Goal: Task Accomplishment & Management: Manage account settings

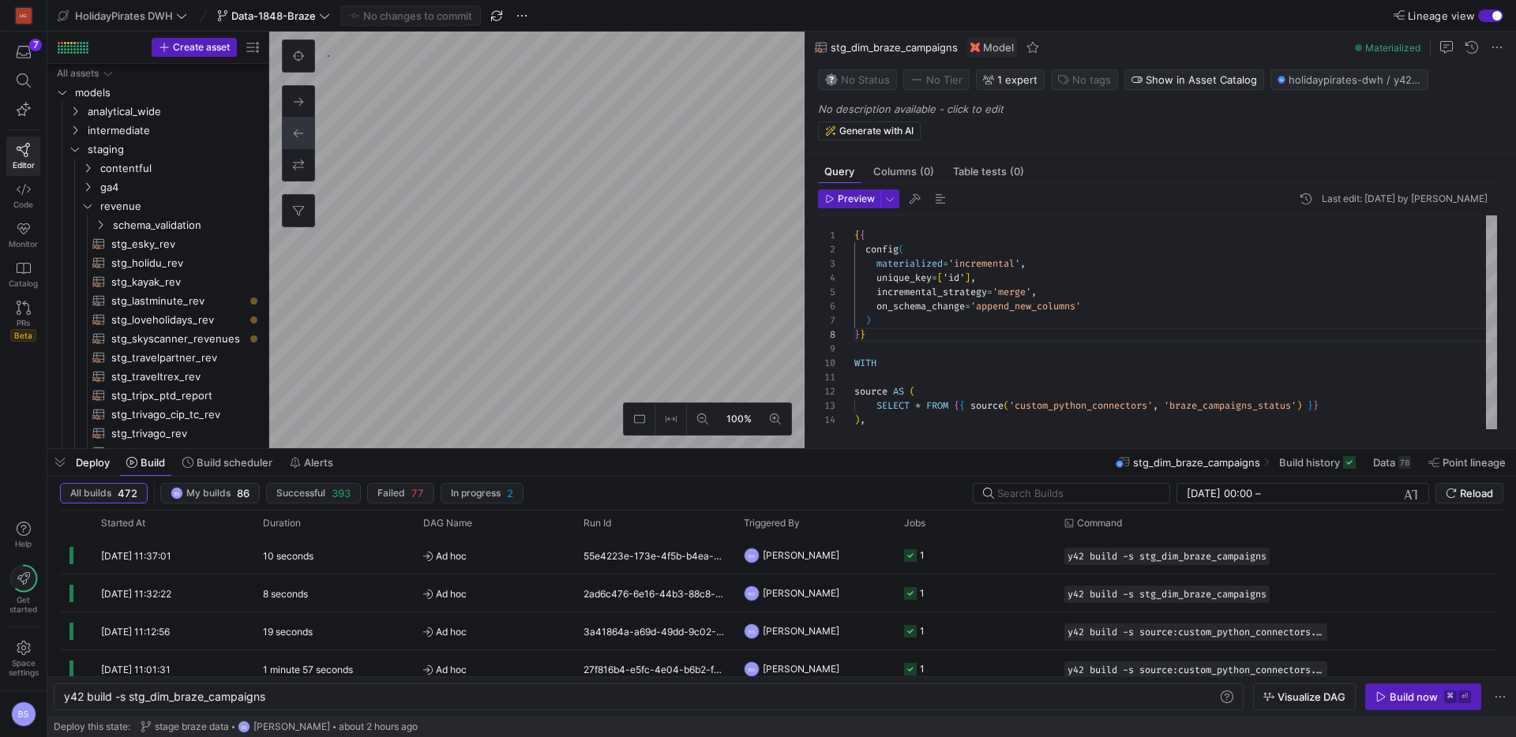
scroll to position [99, 11]
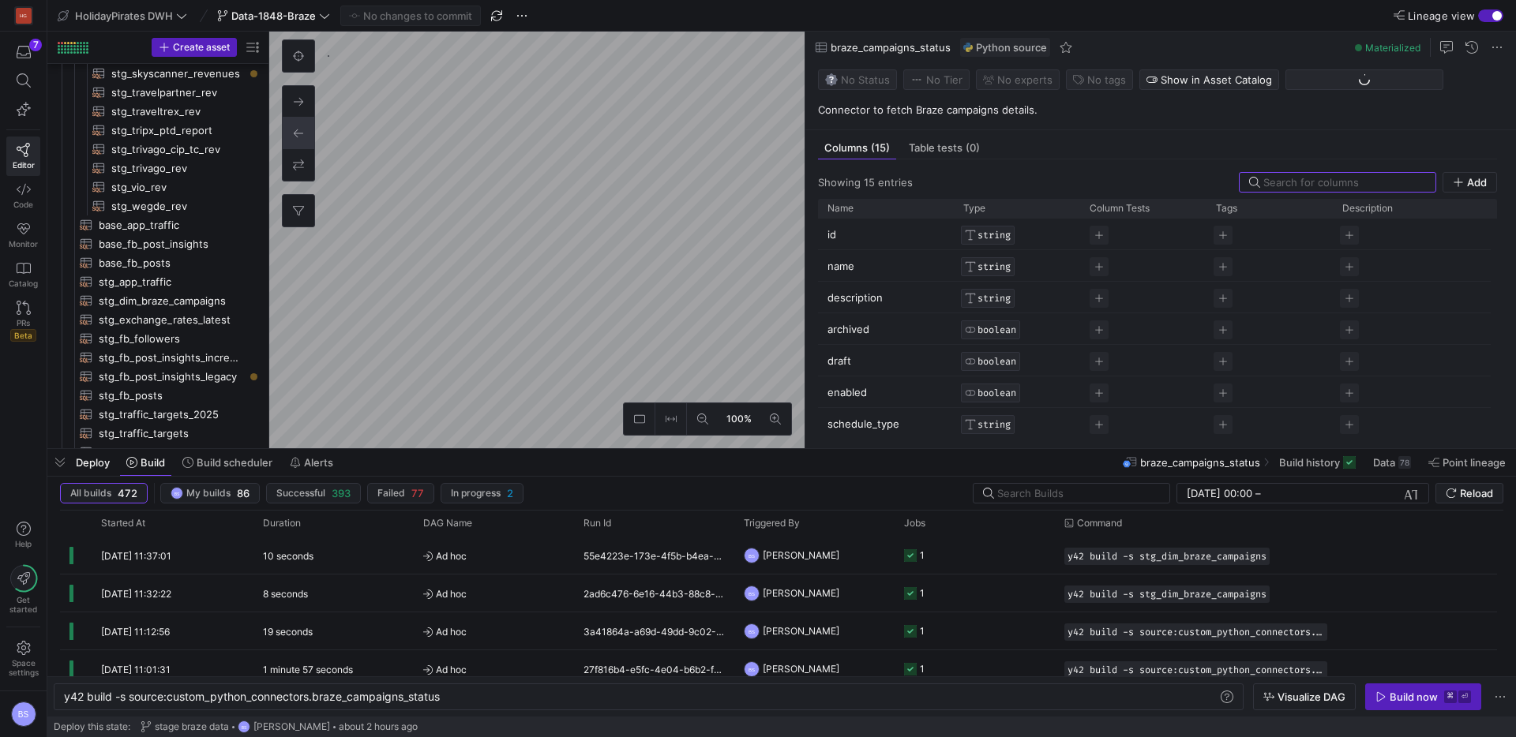
scroll to position [790, 0]
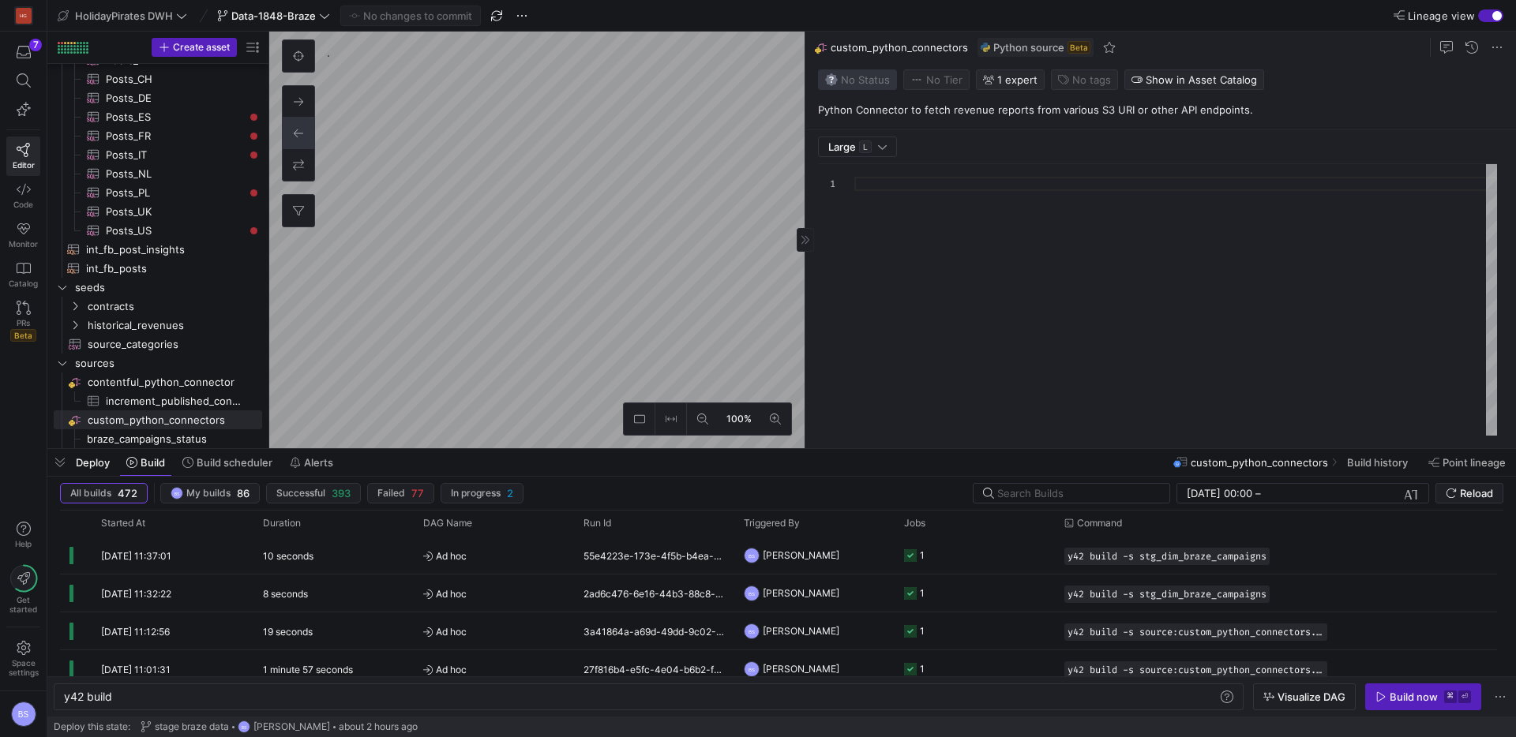
type textarea "y42 build"
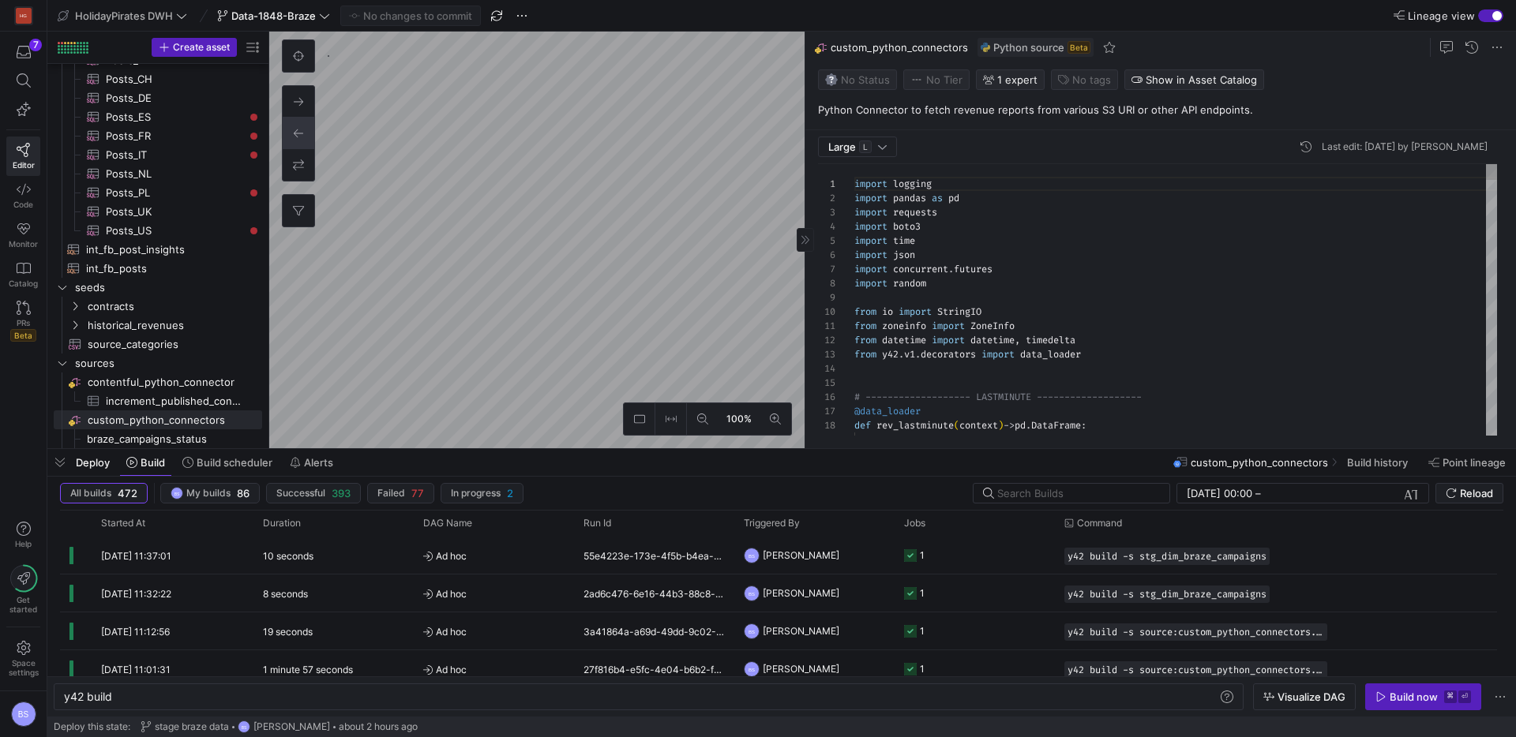
scroll to position [142, 0]
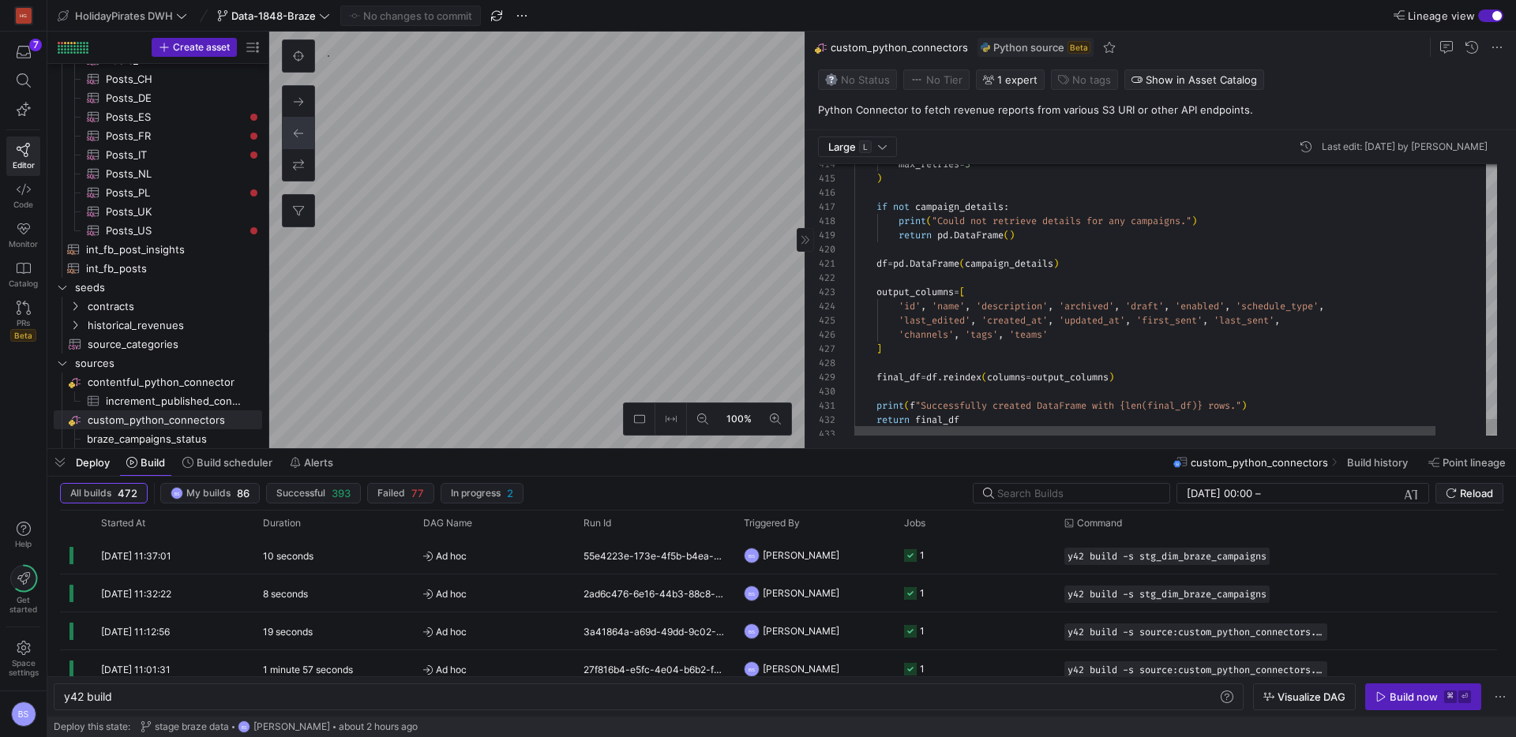
type textarea "df = pd.DataFrame(campaign_details) output_columns = [ 'id', 'name', 'descripti…"
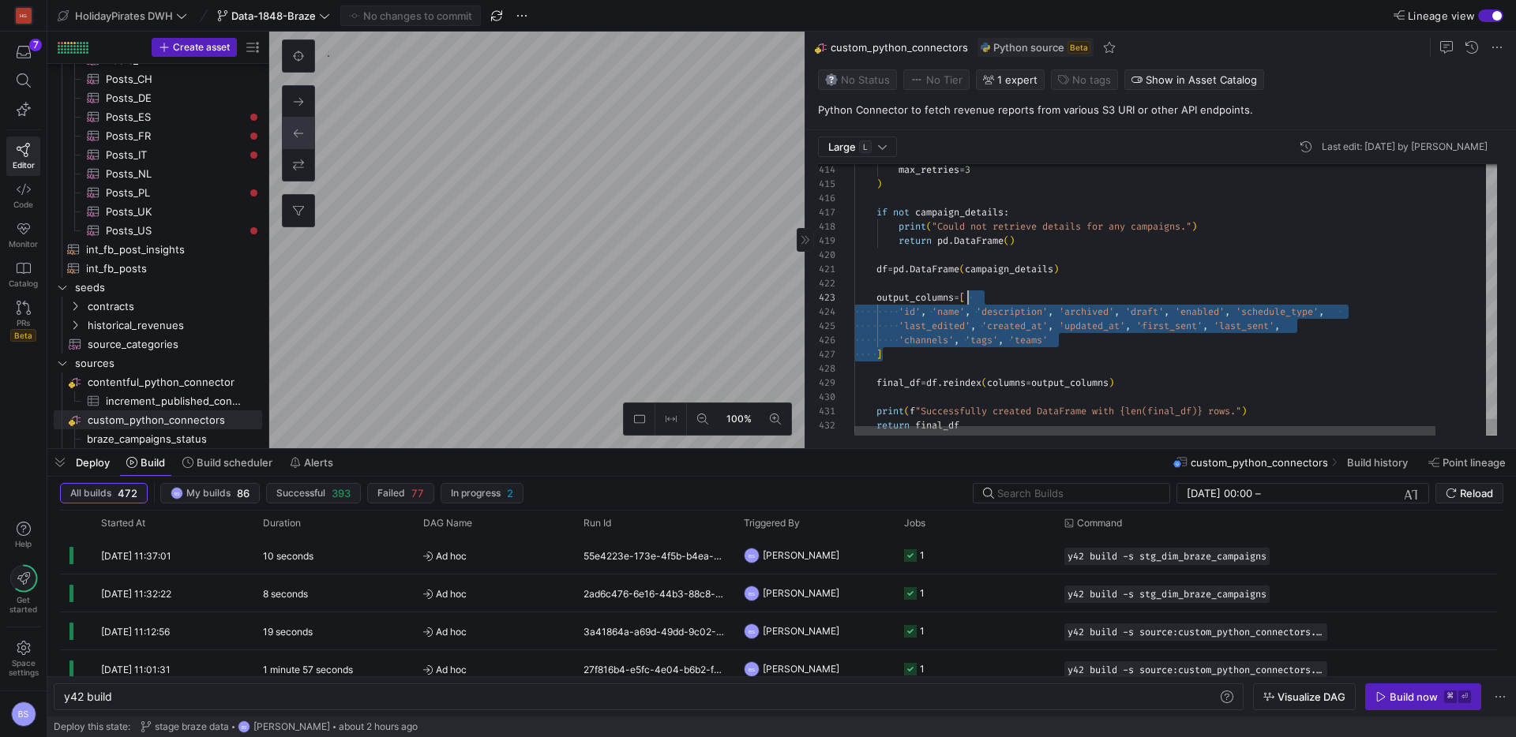
scroll to position [28, 119]
drag, startPoint x: 1041, startPoint y: 347, endPoint x: 971, endPoint y: 298, distance: 84.5
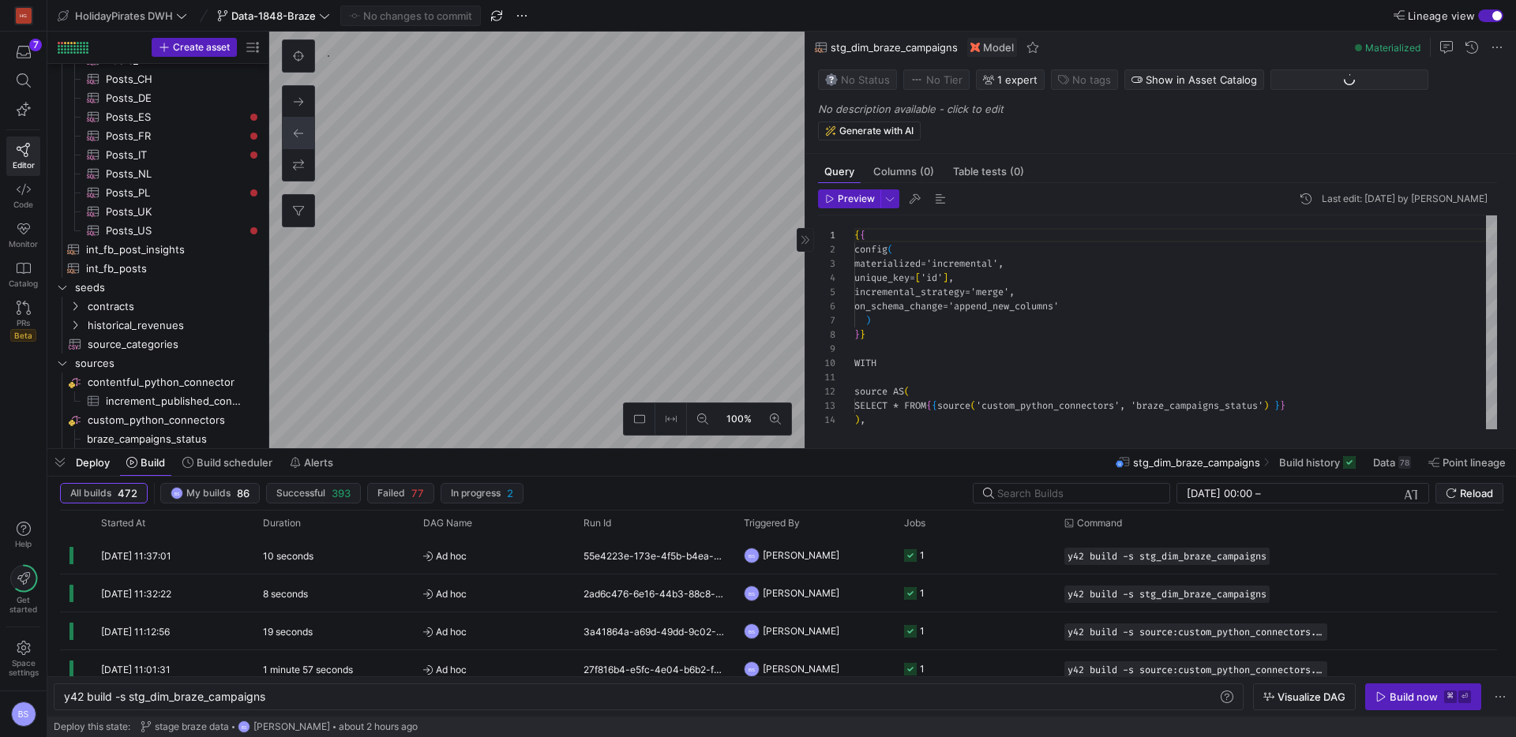
type textarea "y42 build -s stg_dim_braze_campaigns"
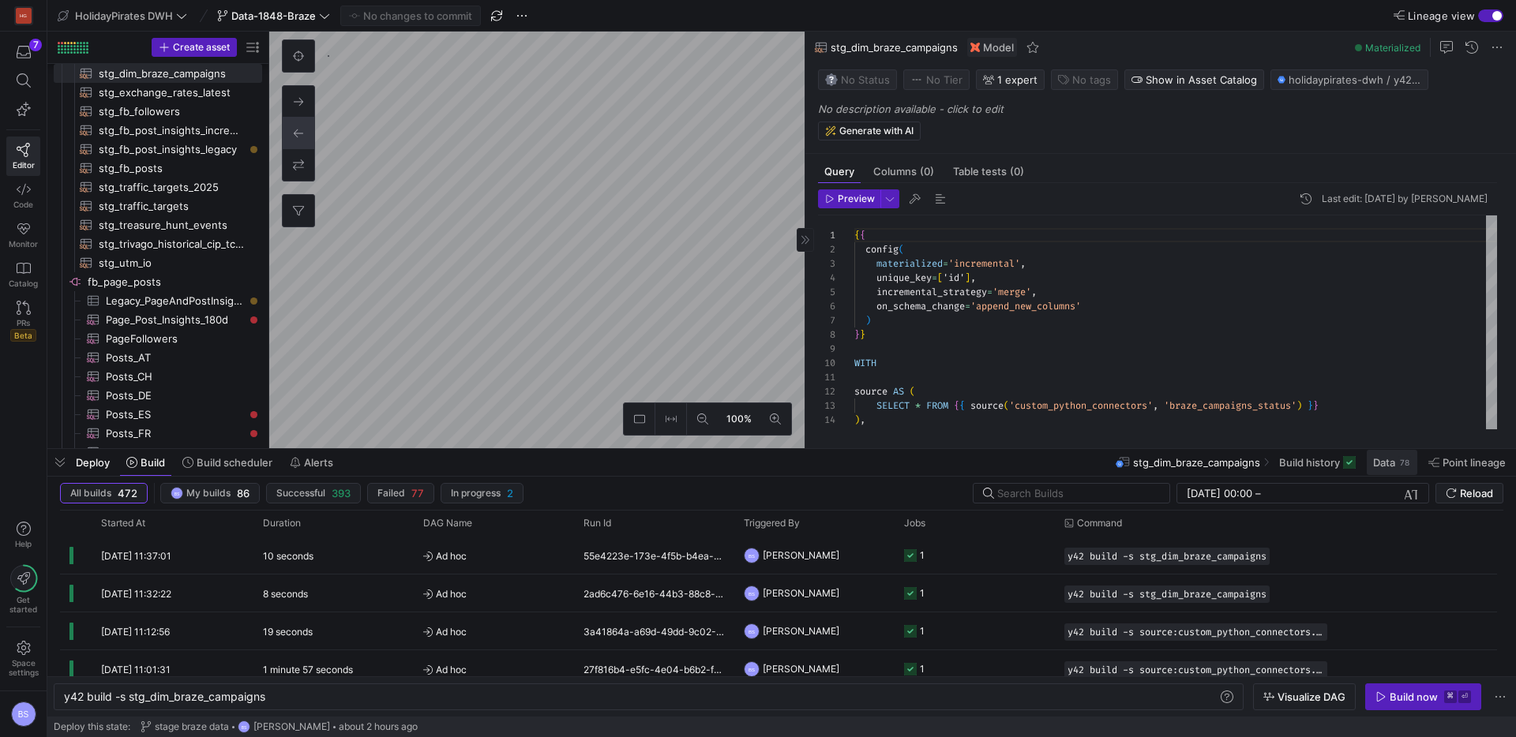
click at [1381, 463] on span "Data" at bounding box center [1384, 462] width 22 height 13
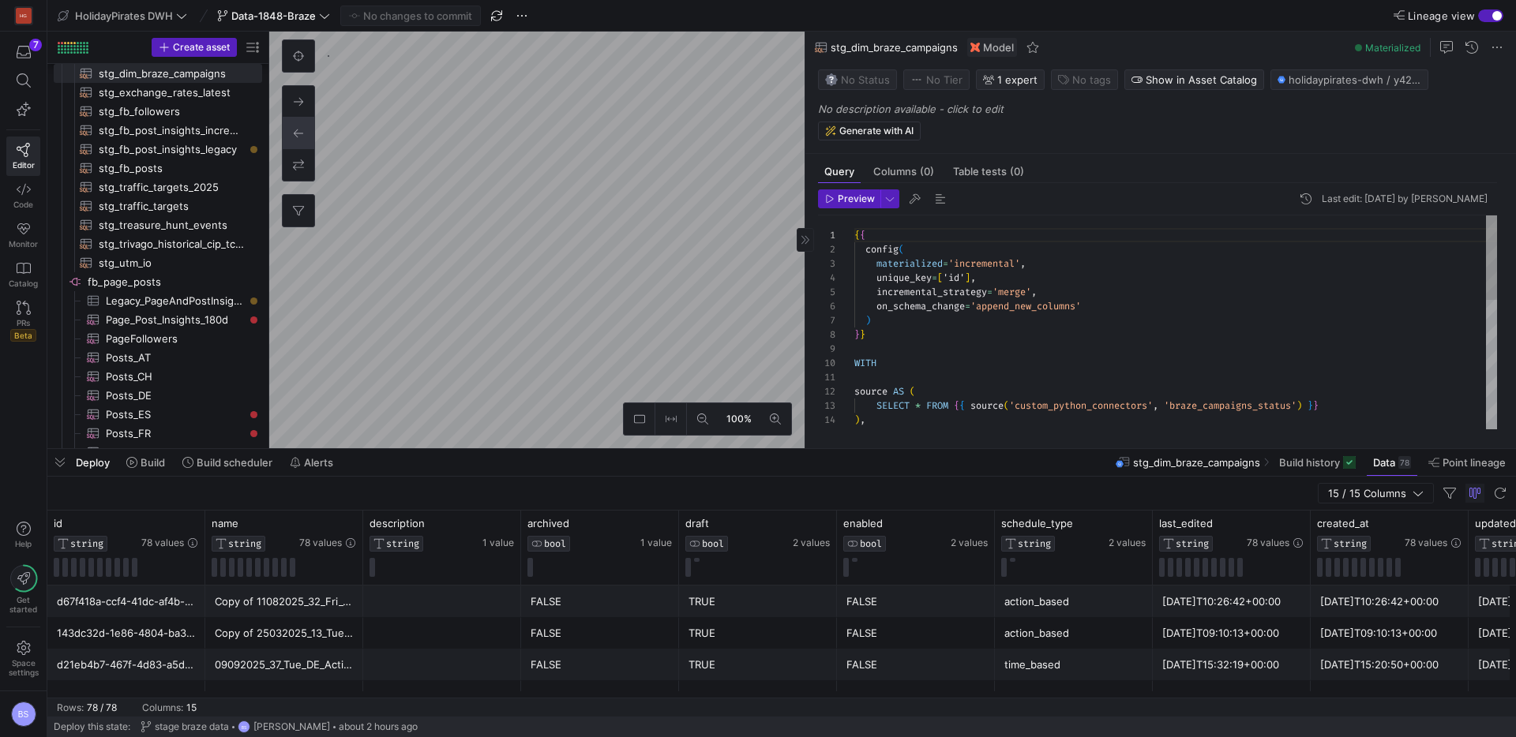
click at [944, 277] on div "{ { config ( materialized = 'incremental' , unique_key = [ 'id' ] , incremental…" at bounding box center [1175, 485] width 643 height 538
type textarea "{{ config( materialized='incremental', unique_key='id', incremental_strategy='m…"
click at [984, 106] on p "No description available - click to edit" at bounding box center [1164, 109] width 692 height 13
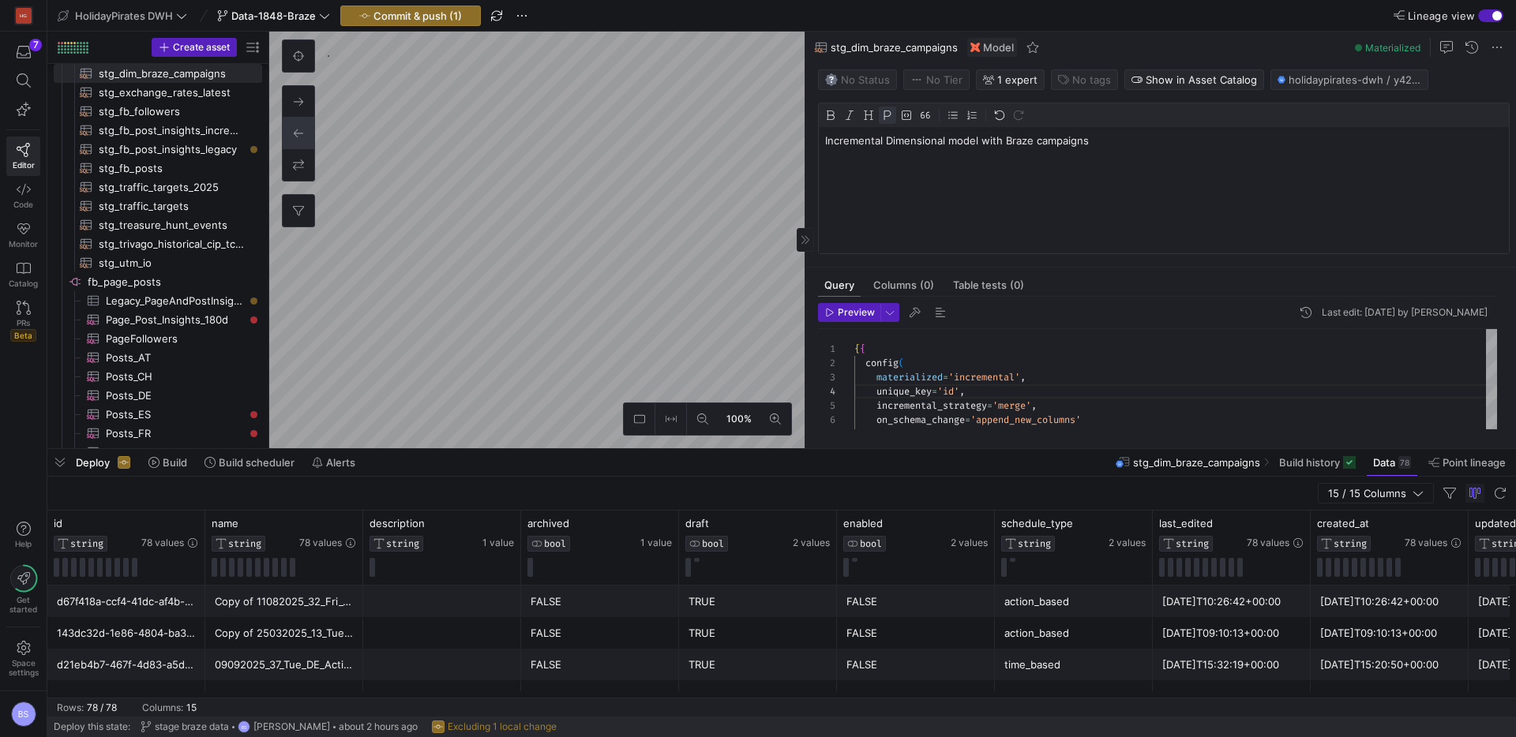
click at [1002, 137] on p "Incremental Dimensional model with Braze campaigns" at bounding box center [1163, 140] width 677 height 14
click at [1211, 142] on p "Incremental Dimensional model with all Braze campaigns (included archived) and …" at bounding box center [1163, 140] width 677 height 14
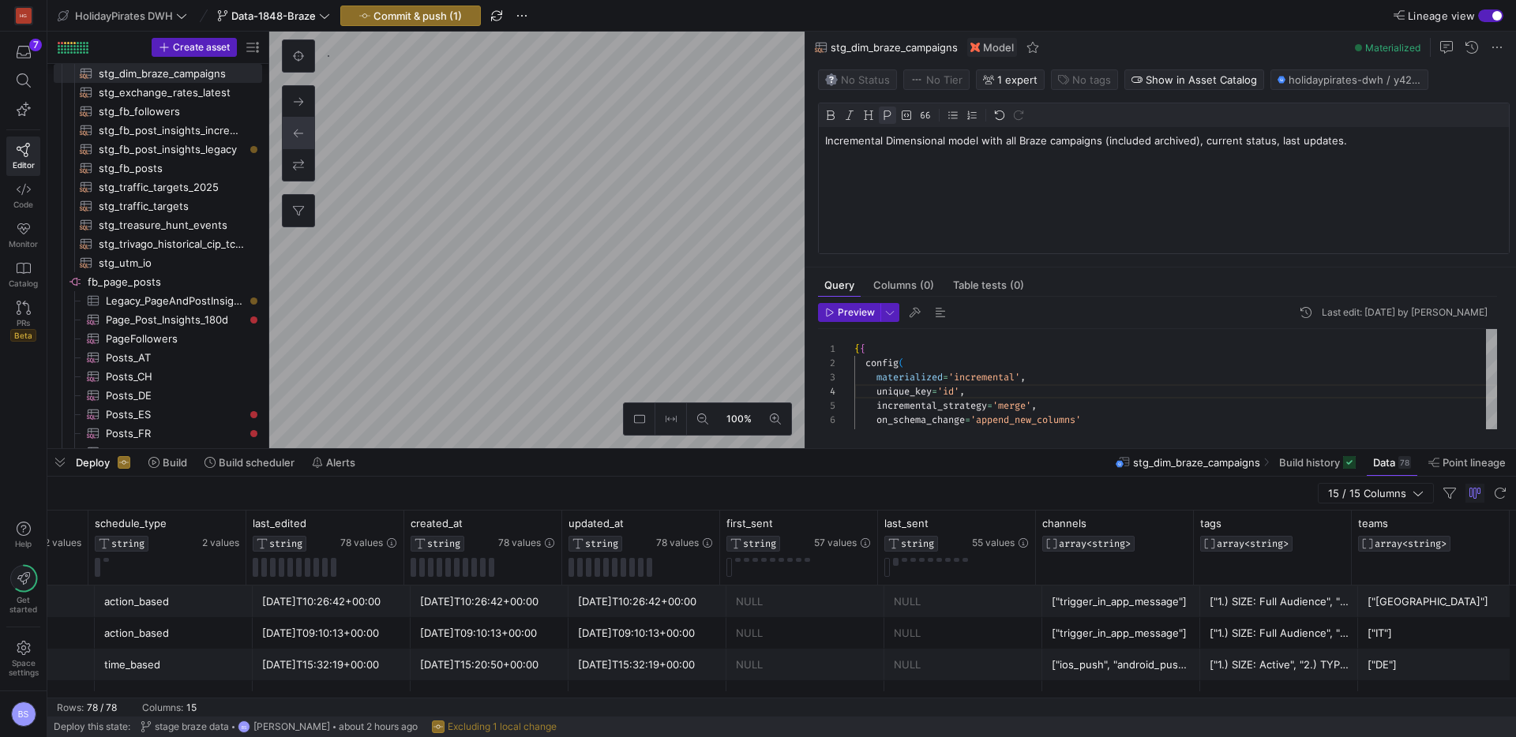
scroll to position [0, 0]
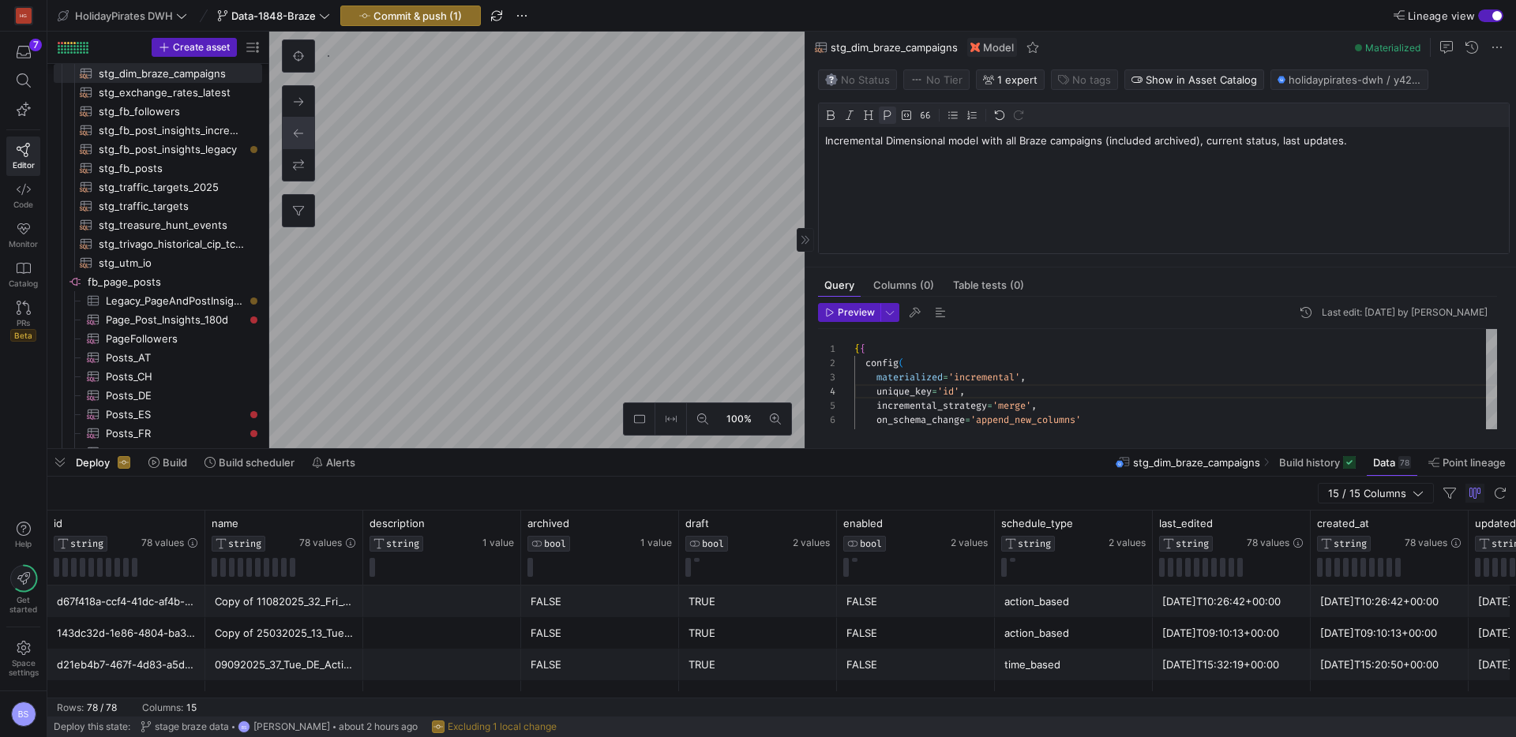
click at [1200, 142] on p "Incremental Dimensional model with all Braze campaigns (included archived), cur…" at bounding box center [1163, 140] width 677 height 14
click at [1100, 139] on p "Incremental Dimensional model with all Braze campaigns (included archived), cur…" at bounding box center [1163, 140] width 677 height 14
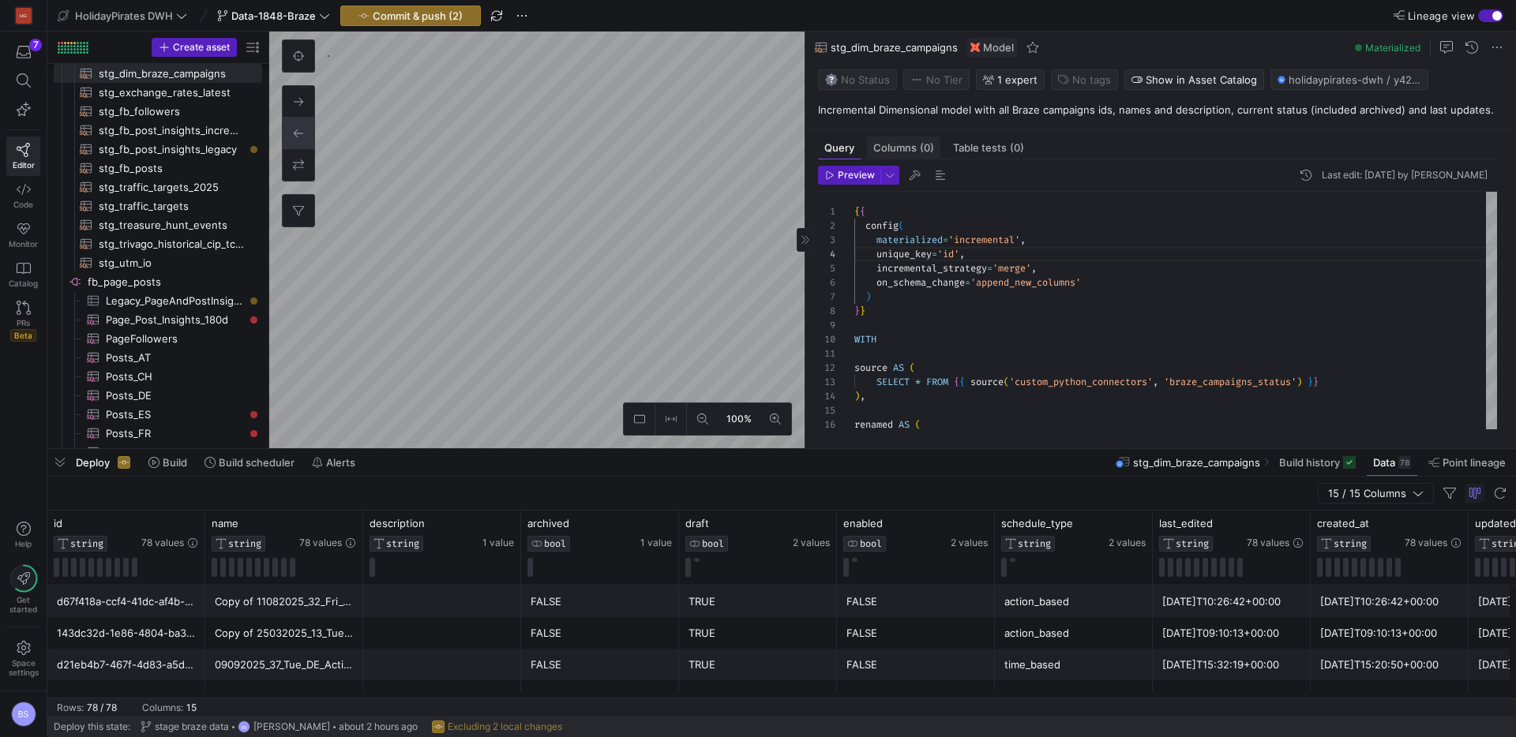
click at [909, 152] on span "Columns (0)" at bounding box center [903, 148] width 61 height 10
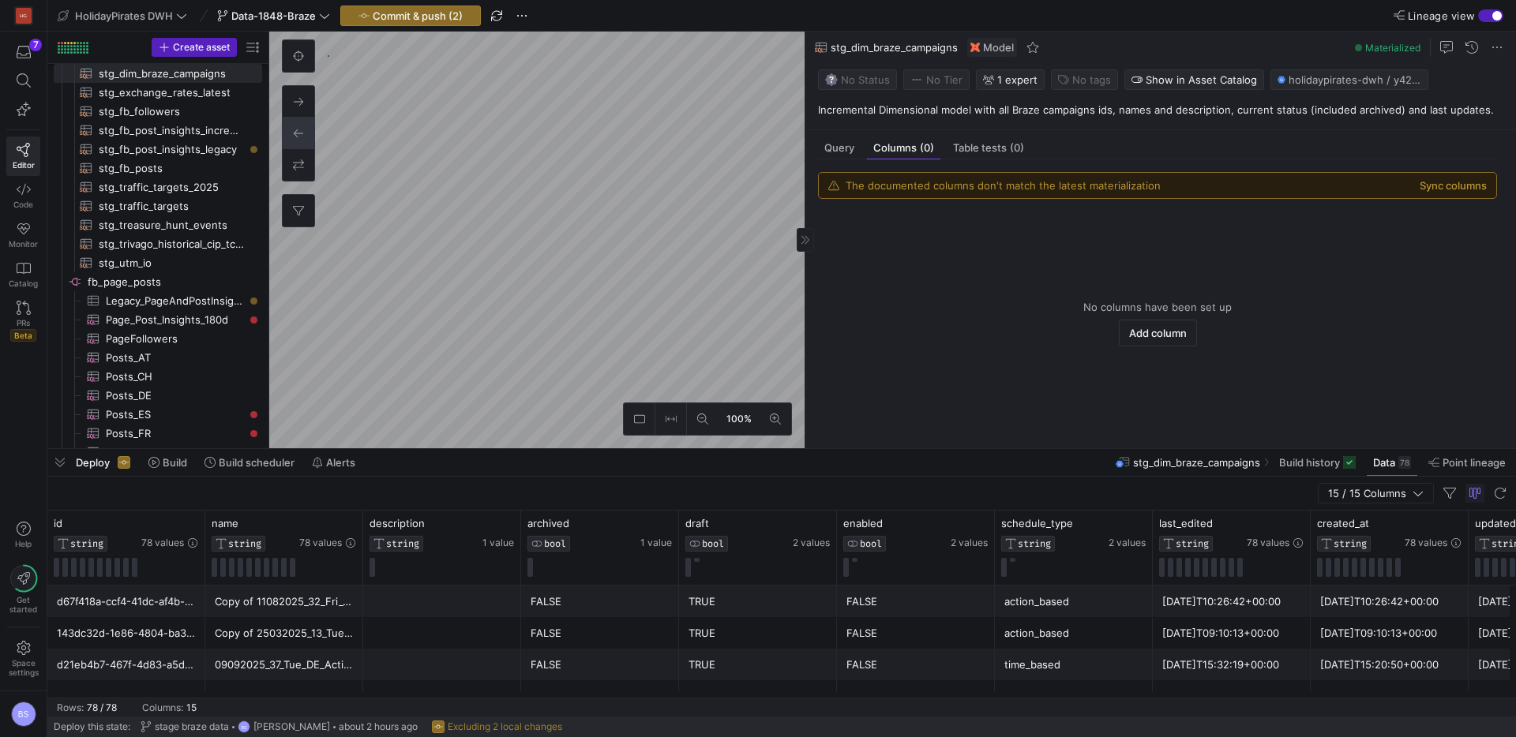
click at [1440, 195] on div "The documented columns don't match the latest materialization Sync columns" at bounding box center [1157, 185] width 677 height 25
click at [1442, 189] on button "Sync columns" at bounding box center [1452, 185] width 67 height 13
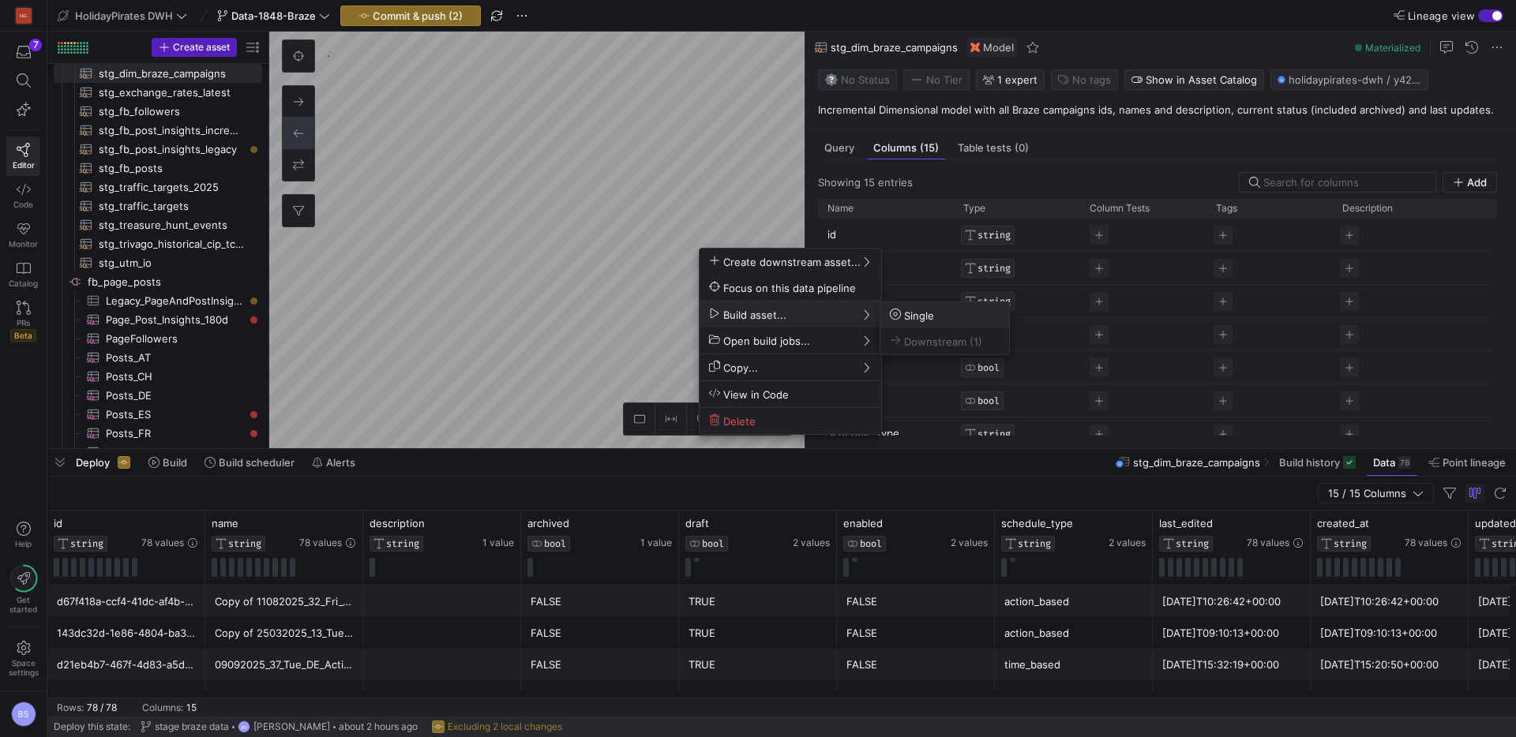
click at [931, 316] on span "Single" at bounding box center [912, 315] width 44 height 13
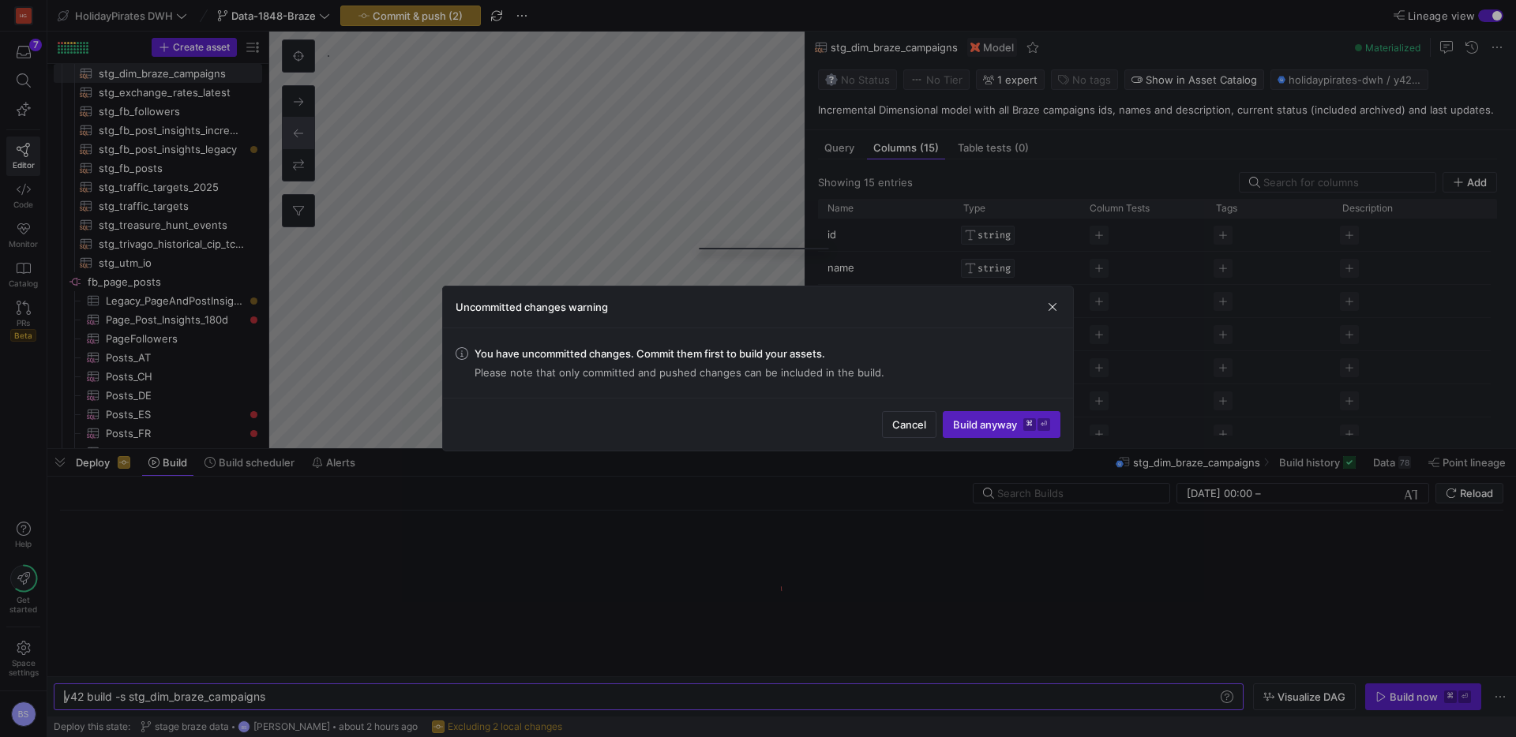
scroll to position [0, 201]
click at [989, 424] on span "Build anyway ⌘ ⏎" at bounding box center [1001, 424] width 97 height 13
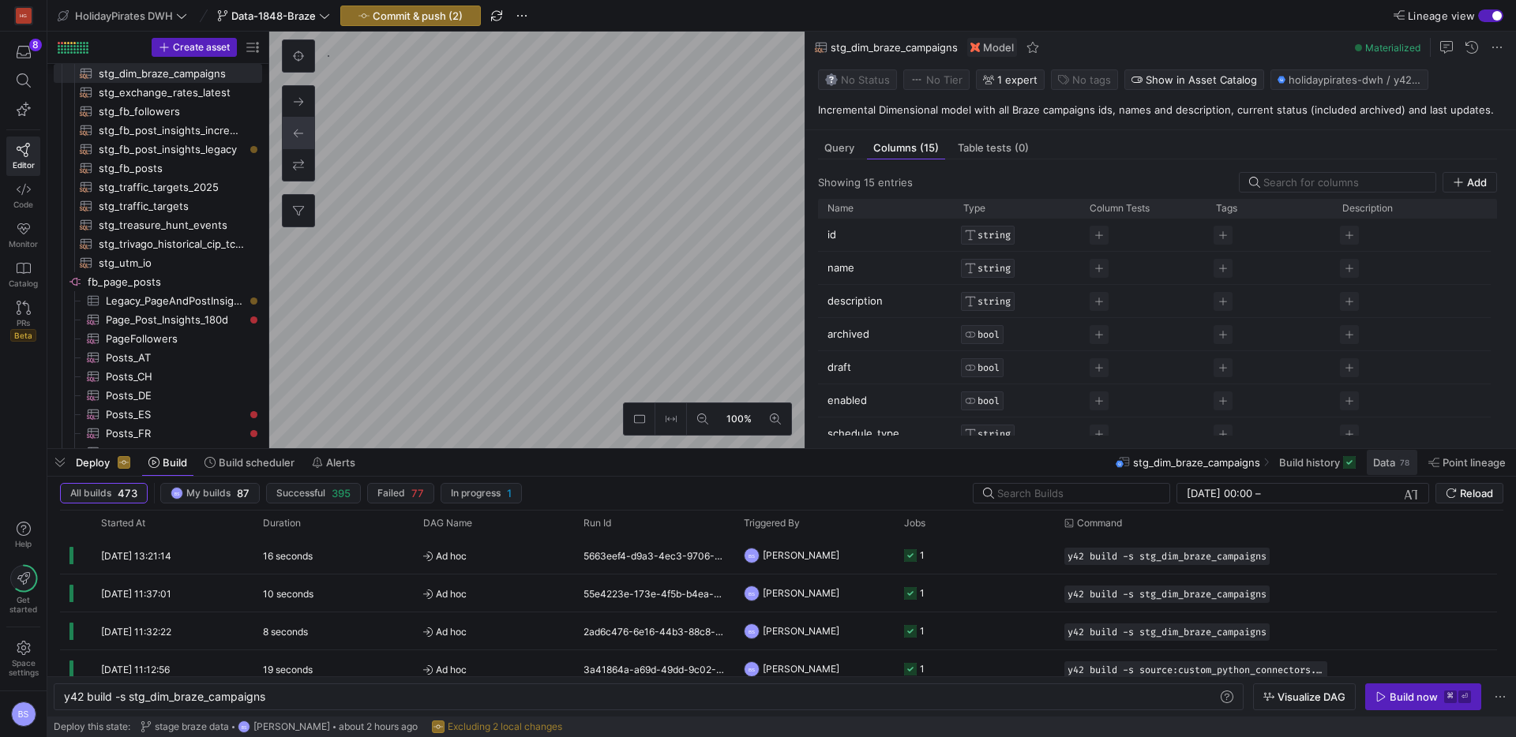
click at [1375, 463] on span "Data" at bounding box center [1384, 462] width 22 height 13
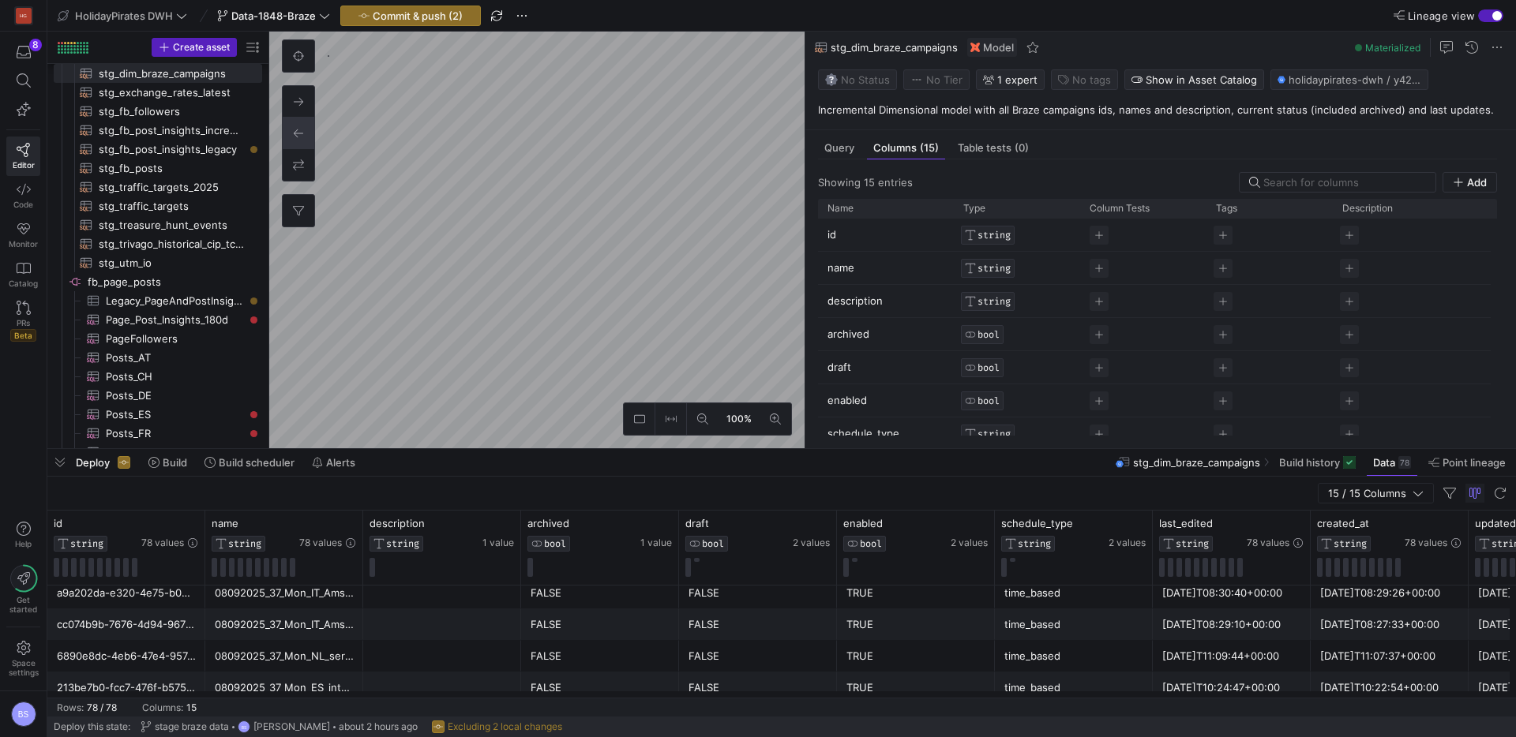
scroll to position [694, 0]
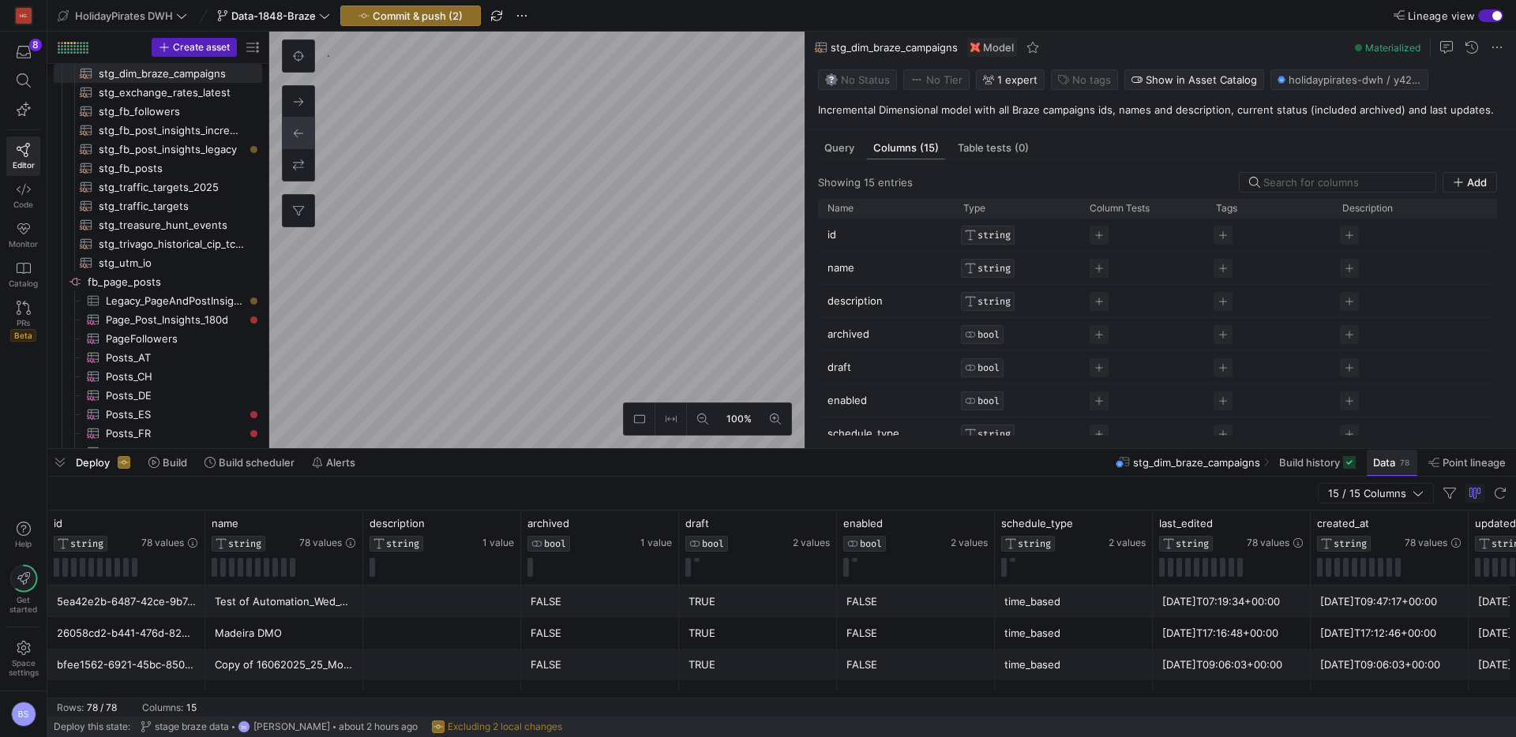
click at [1389, 459] on span "Data" at bounding box center [1384, 462] width 22 height 13
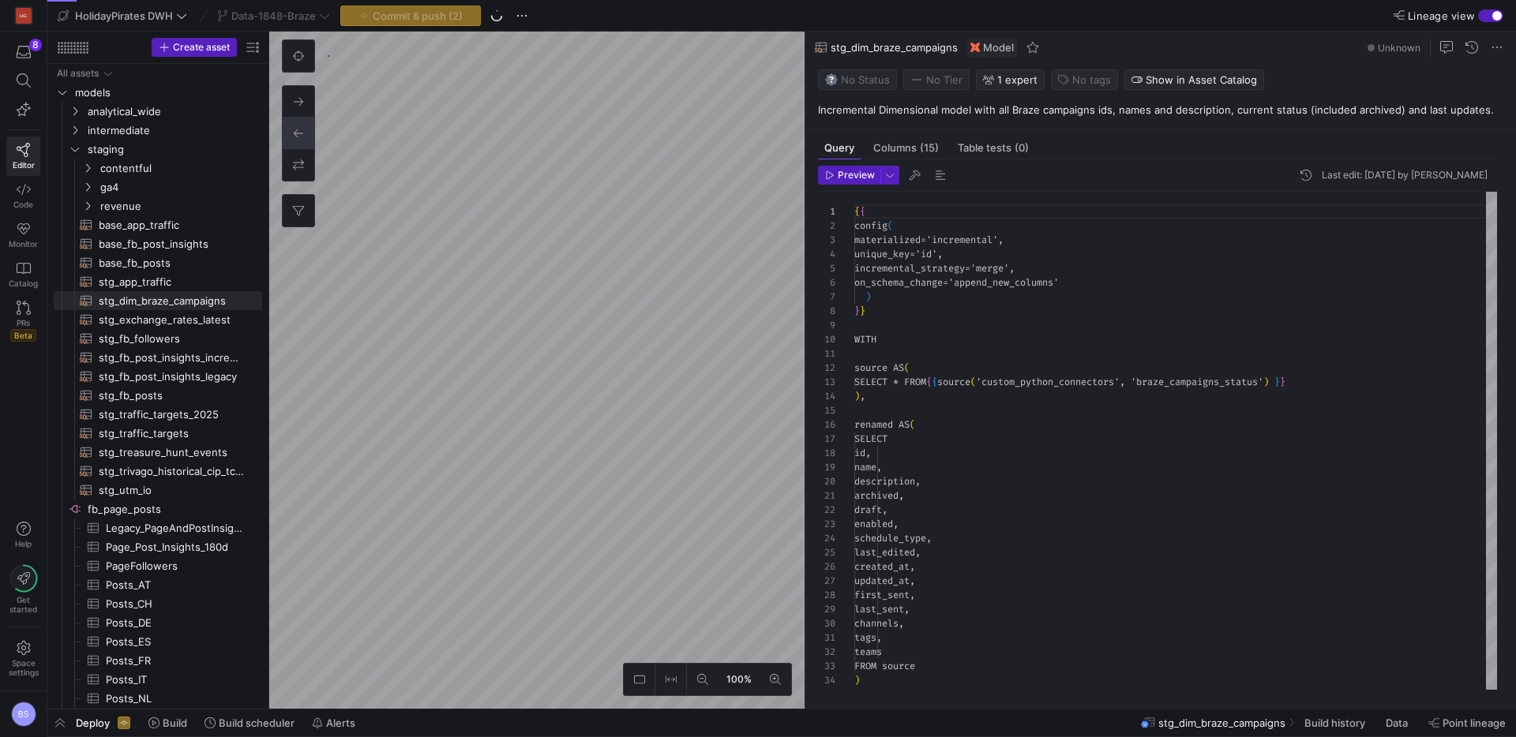
scroll to position [142, 0]
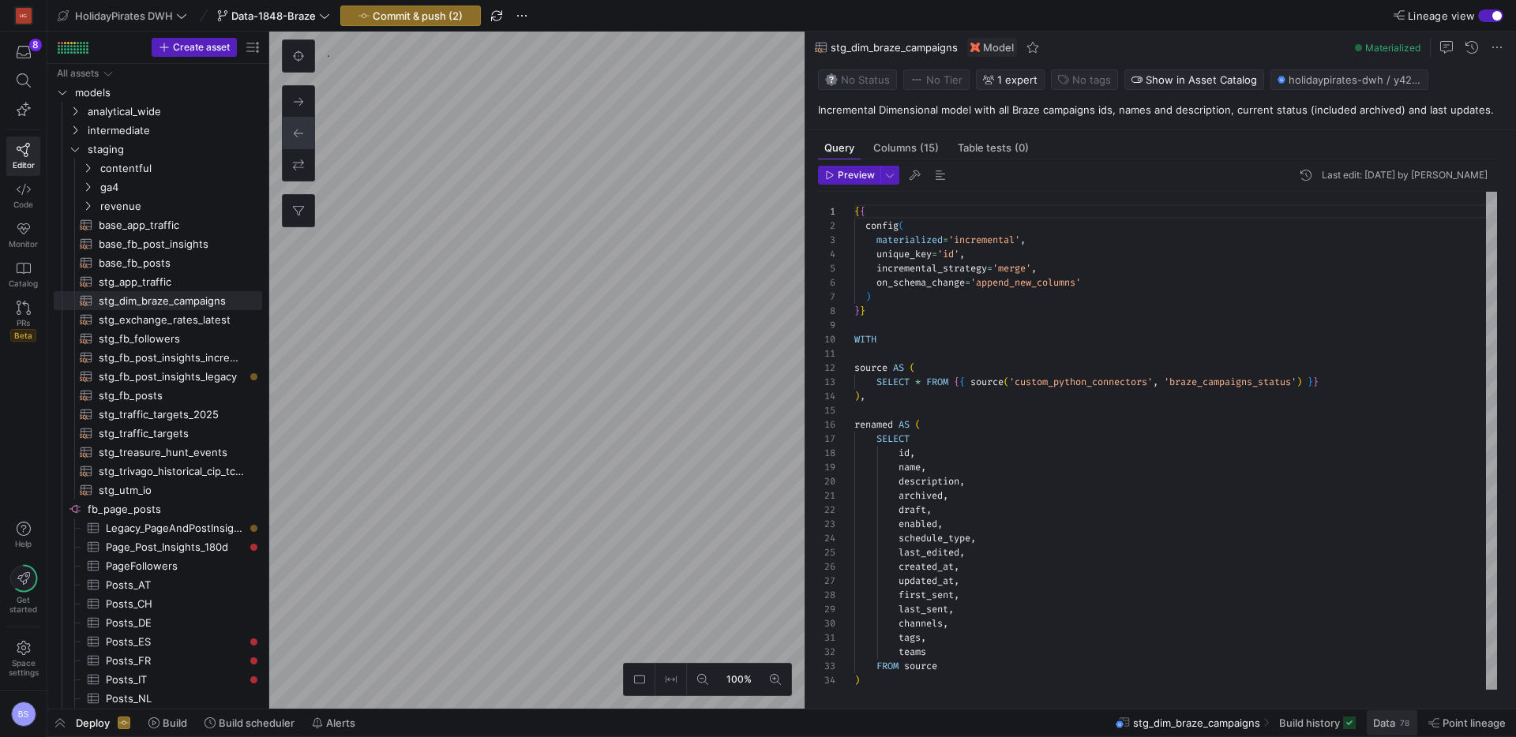
click at [1386, 726] on span "Data" at bounding box center [1384, 723] width 22 height 13
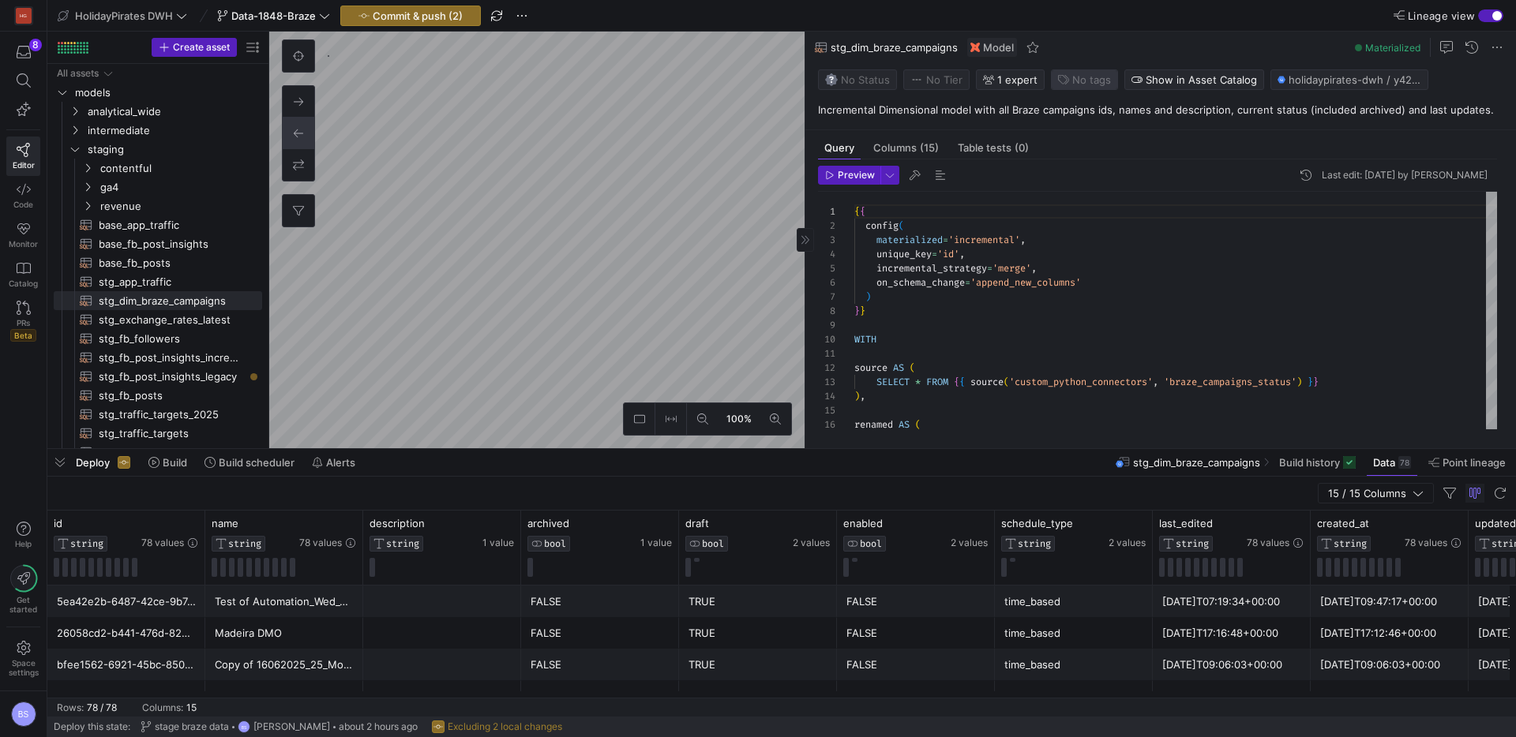
click at [1065, 82] on icon "button" at bounding box center [1063, 79] width 11 height 11
type input "braze"
click at [1059, 290] on span ""braze"" at bounding box center [1059, 288] width 36 height 13
click at [780, 304] on div at bounding box center [758, 368] width 1516 height 737
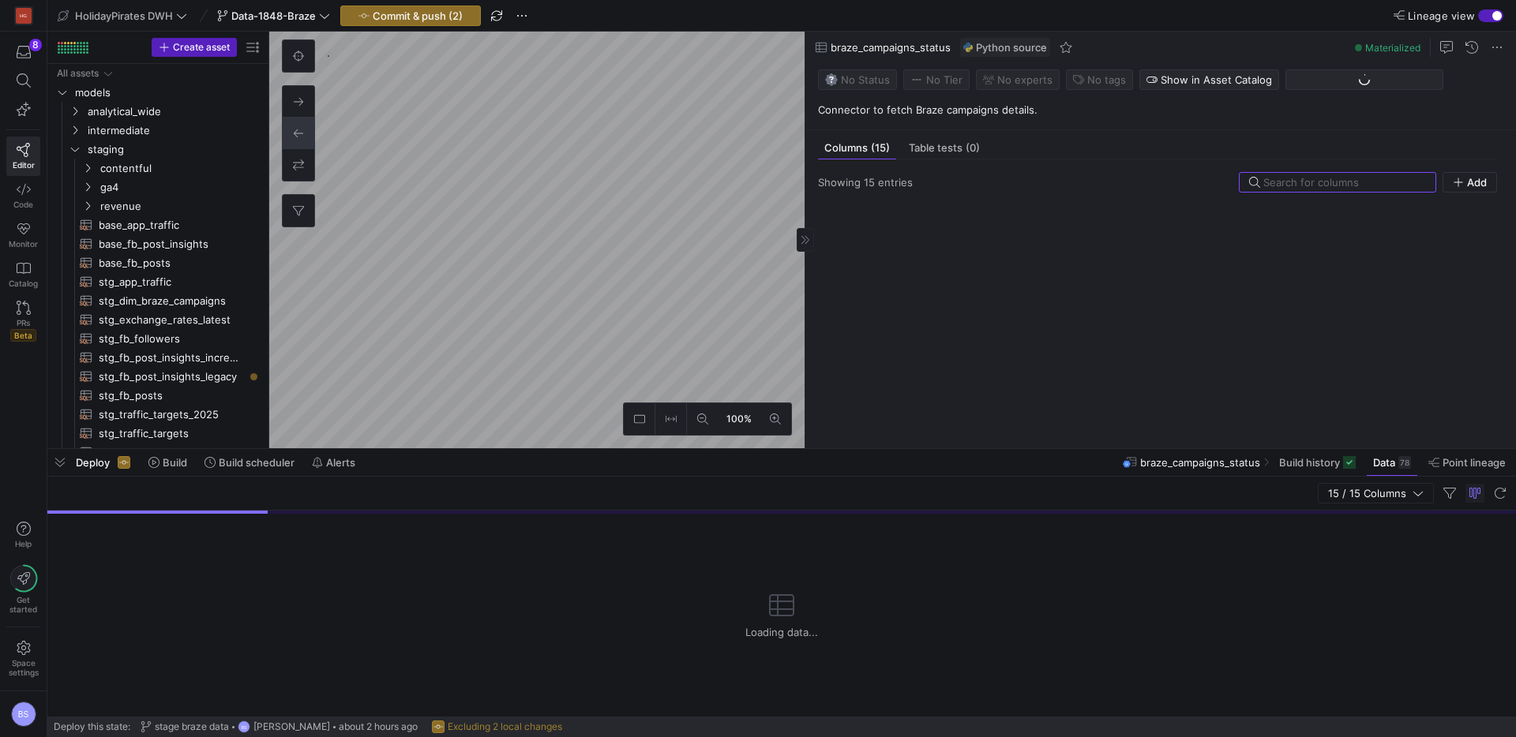
scroll to position [525, 0]
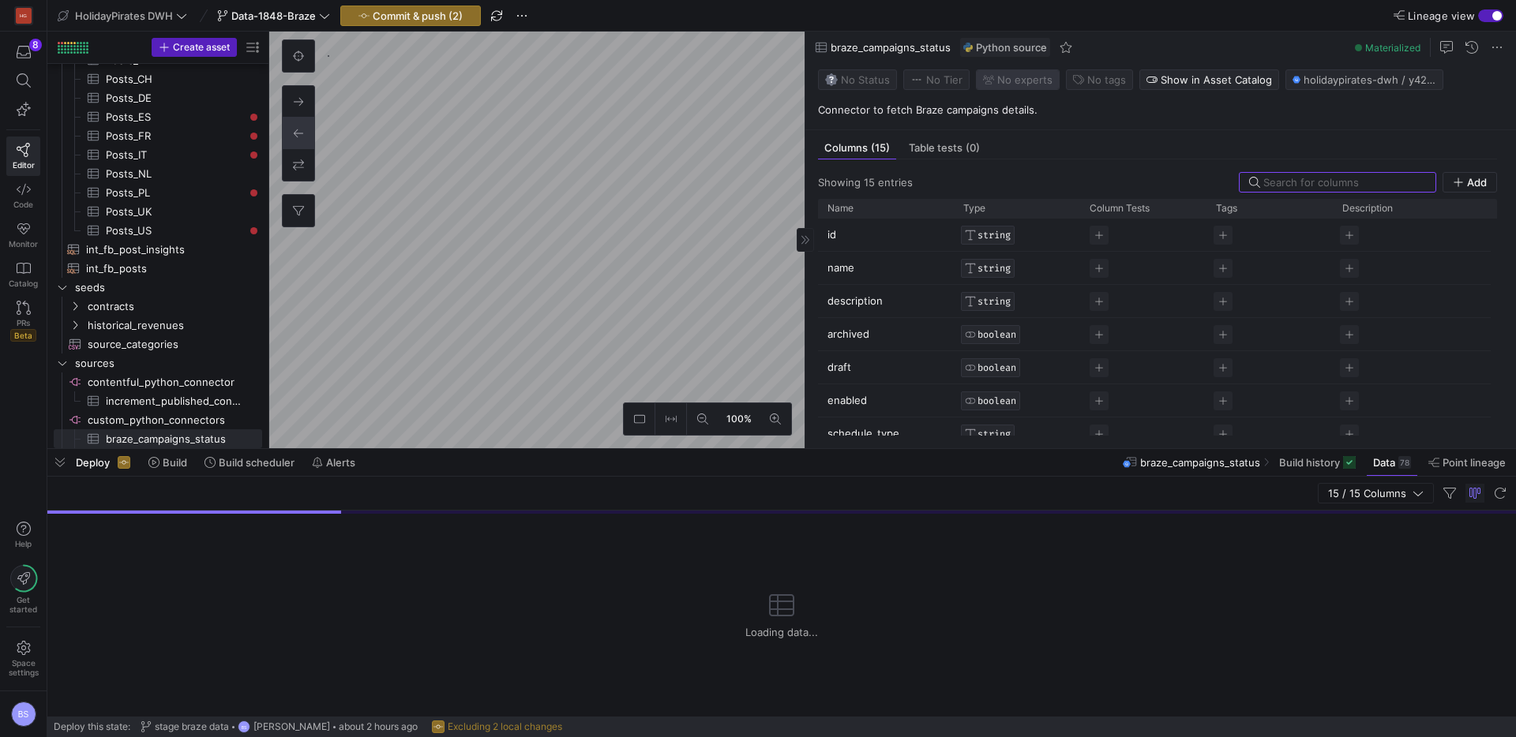
click at [1026, 83] on span "No expert s" at bounding box center [1024, 79] width 55 height 13
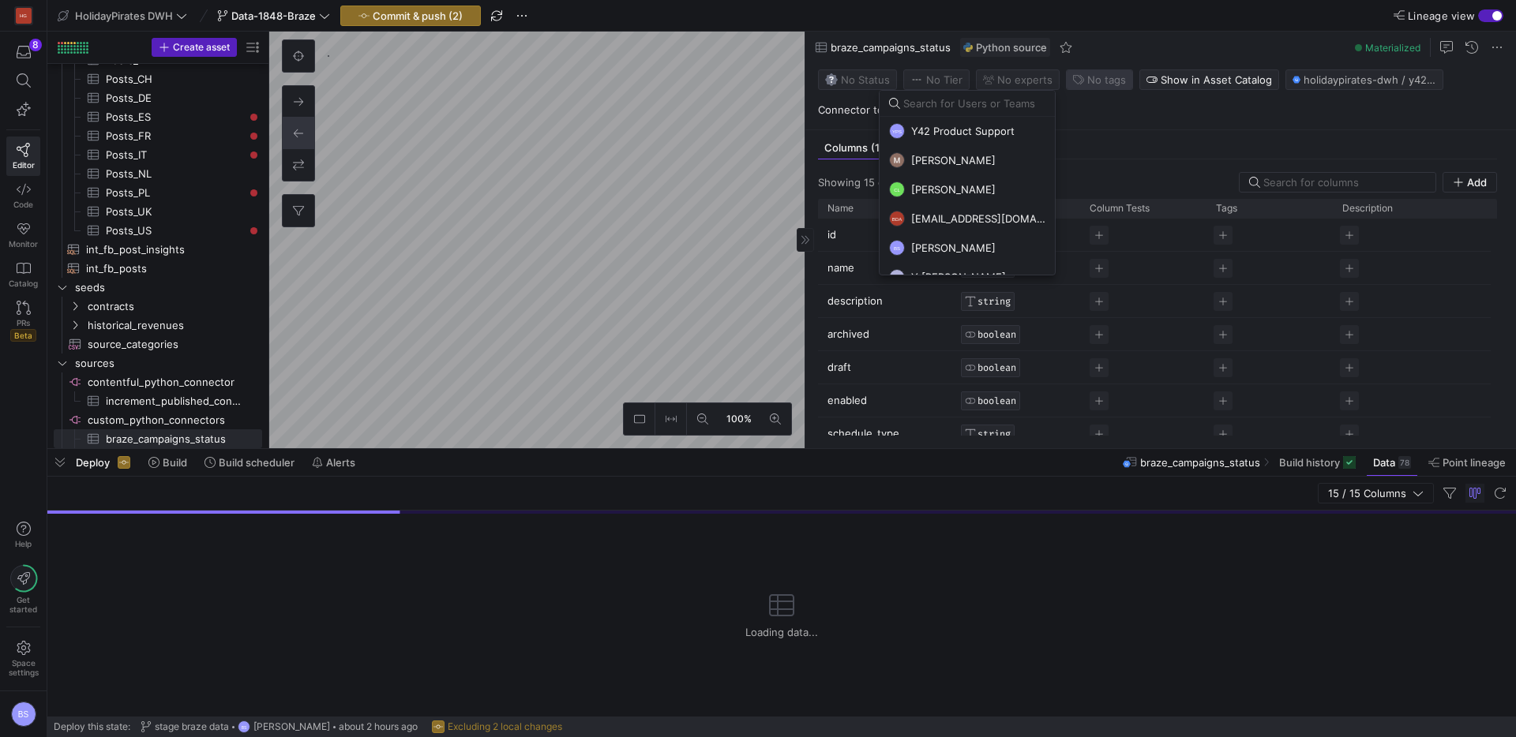
drag, startPoint x: 951, startPoint y: 245, endPoint x: 1112, endPoint y: 83, distance: 228.9
click at [951, 244] on span "[PERSON_NAME]" at bounding box center [953, 248] width 84 height 13
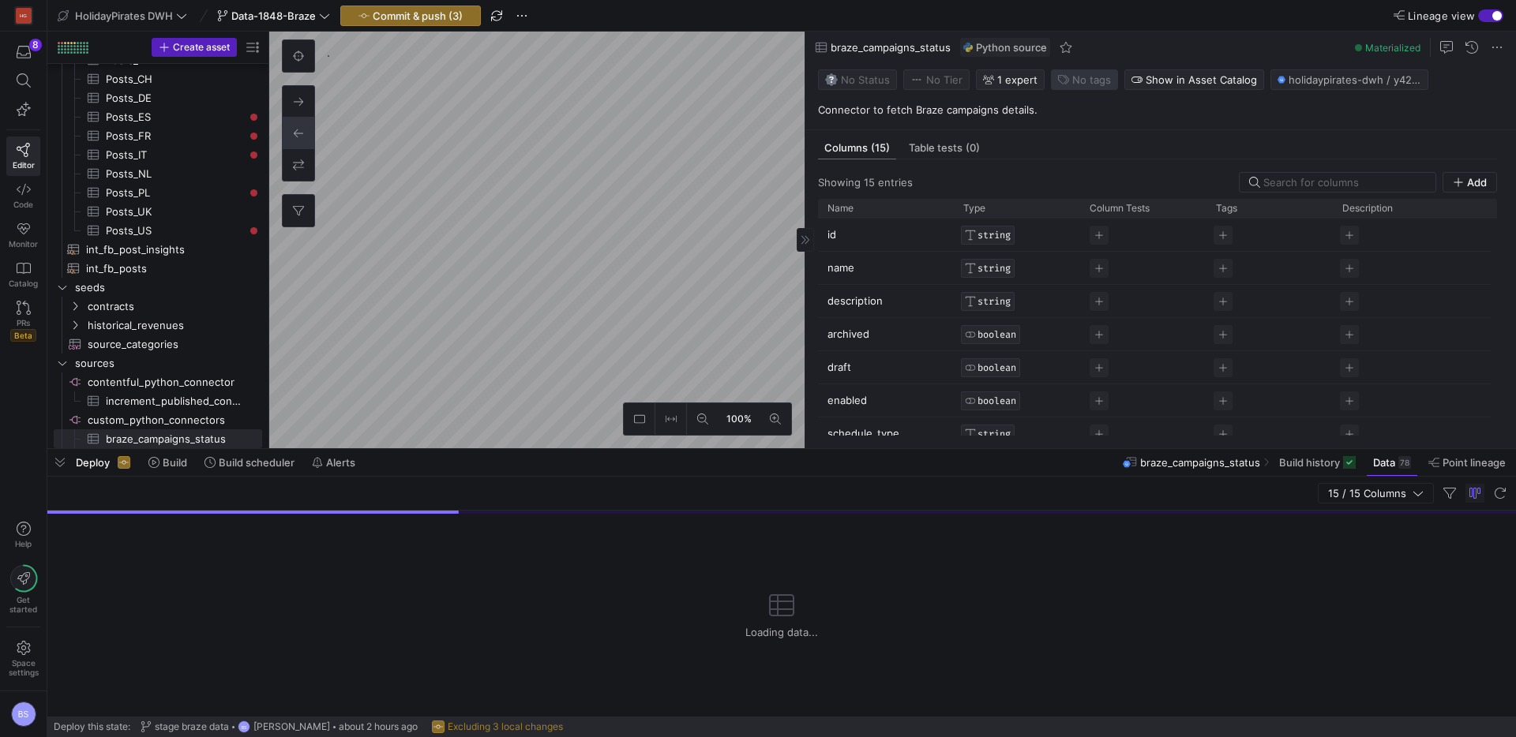
click at [1089, 81] on span "No tags" at bounding box center [1091, 79] width 39 height 13
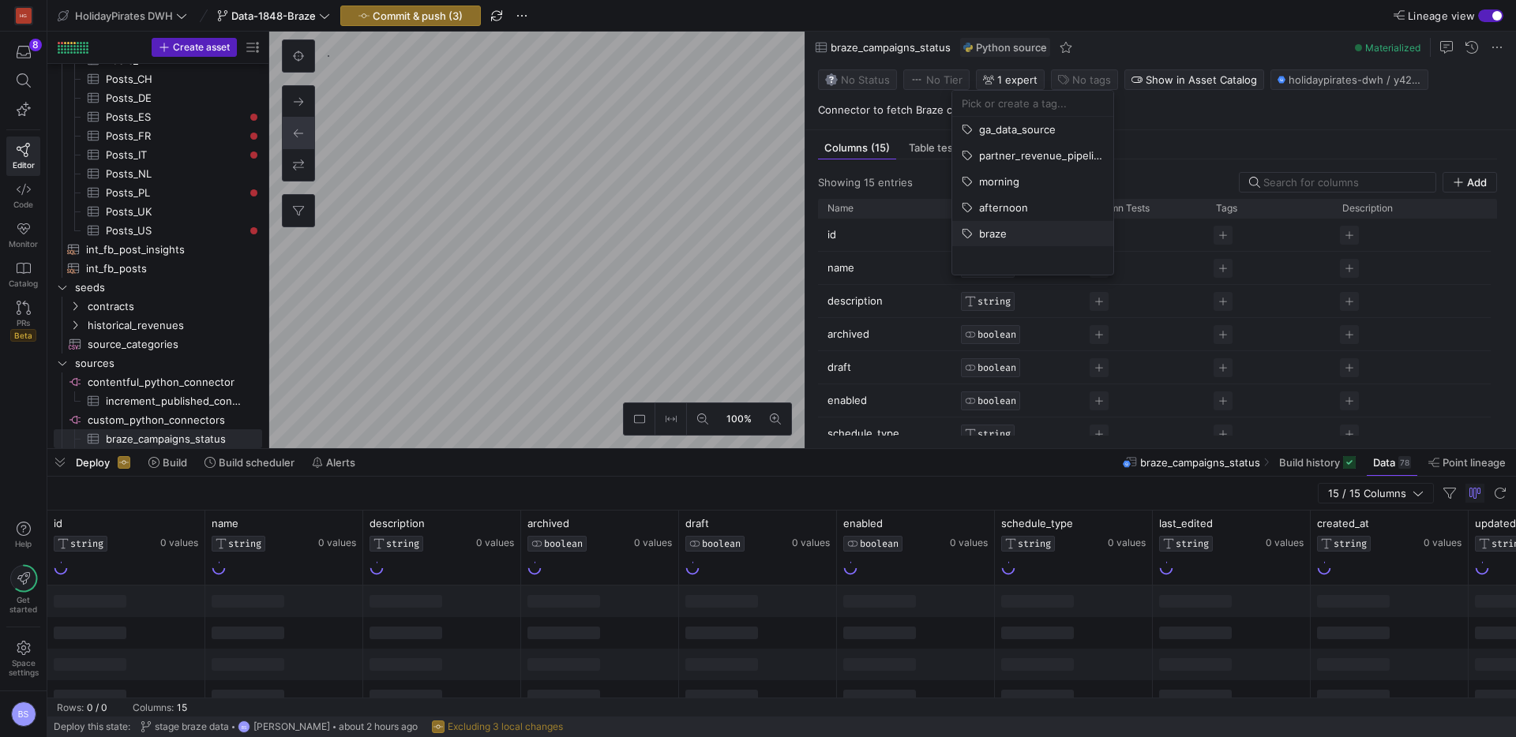
click at [986, 231] on span "braze" at bounding box center [993, 233] width 28 height 13
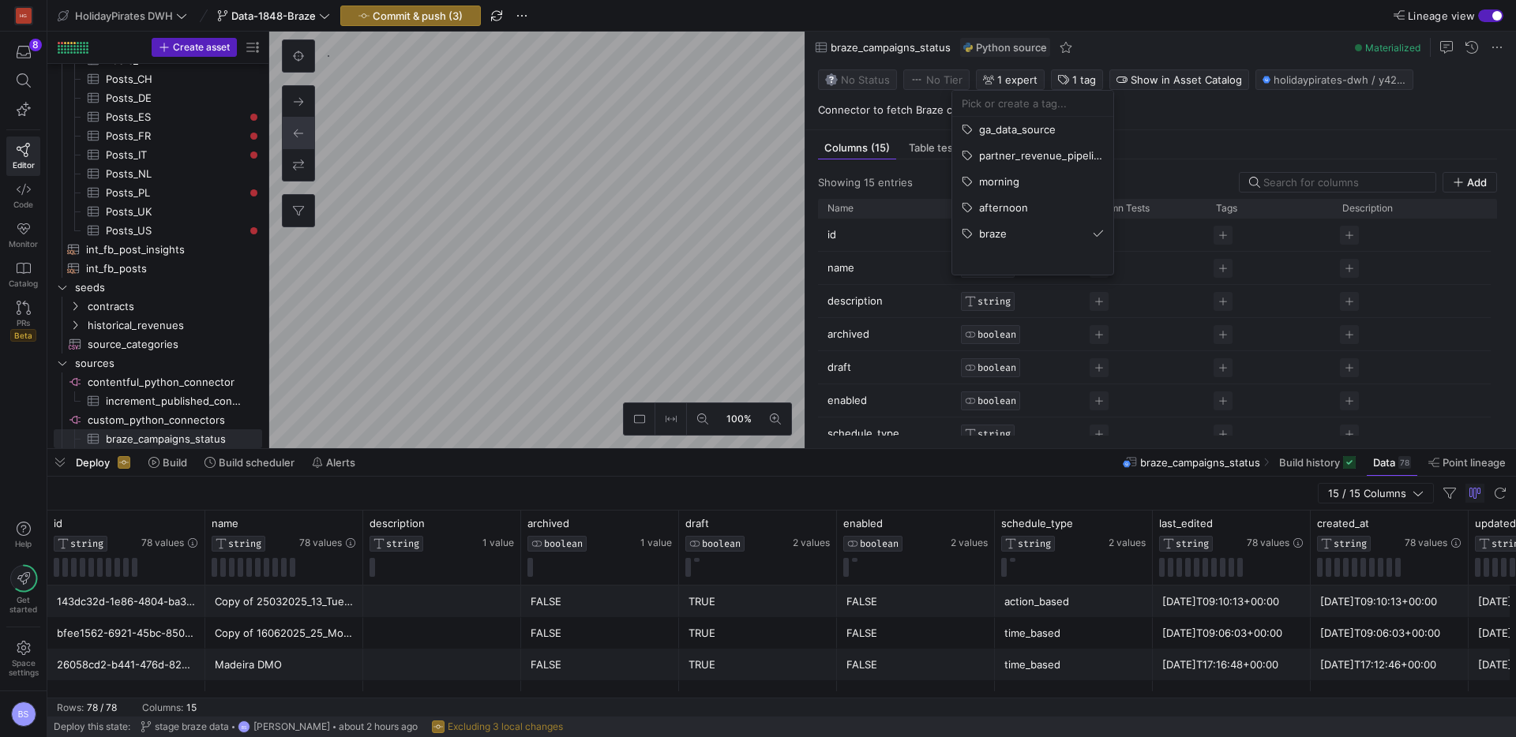
click at [742, 231] on div at bounding box center [758, 368] width 1516 height 737
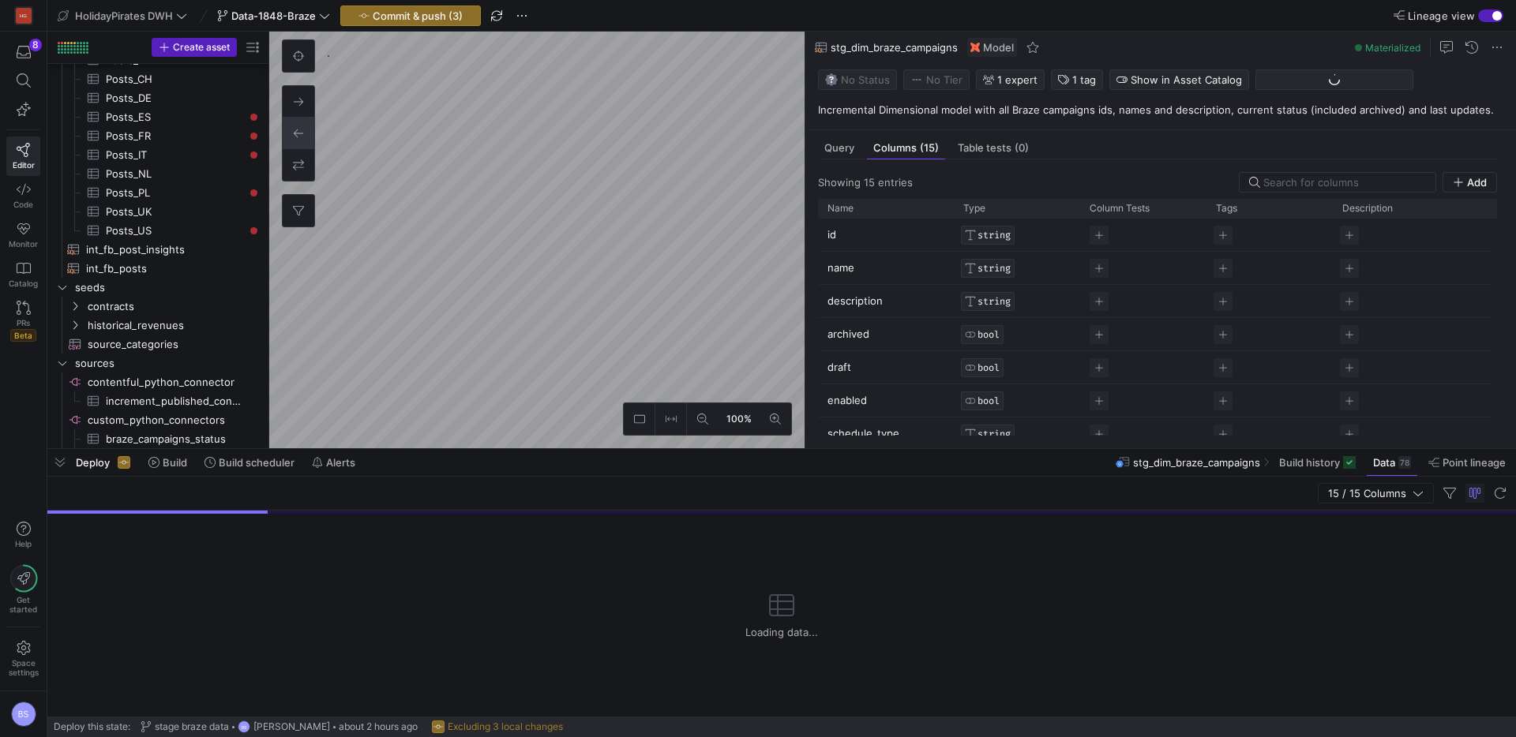
scroll to position [227, 0]
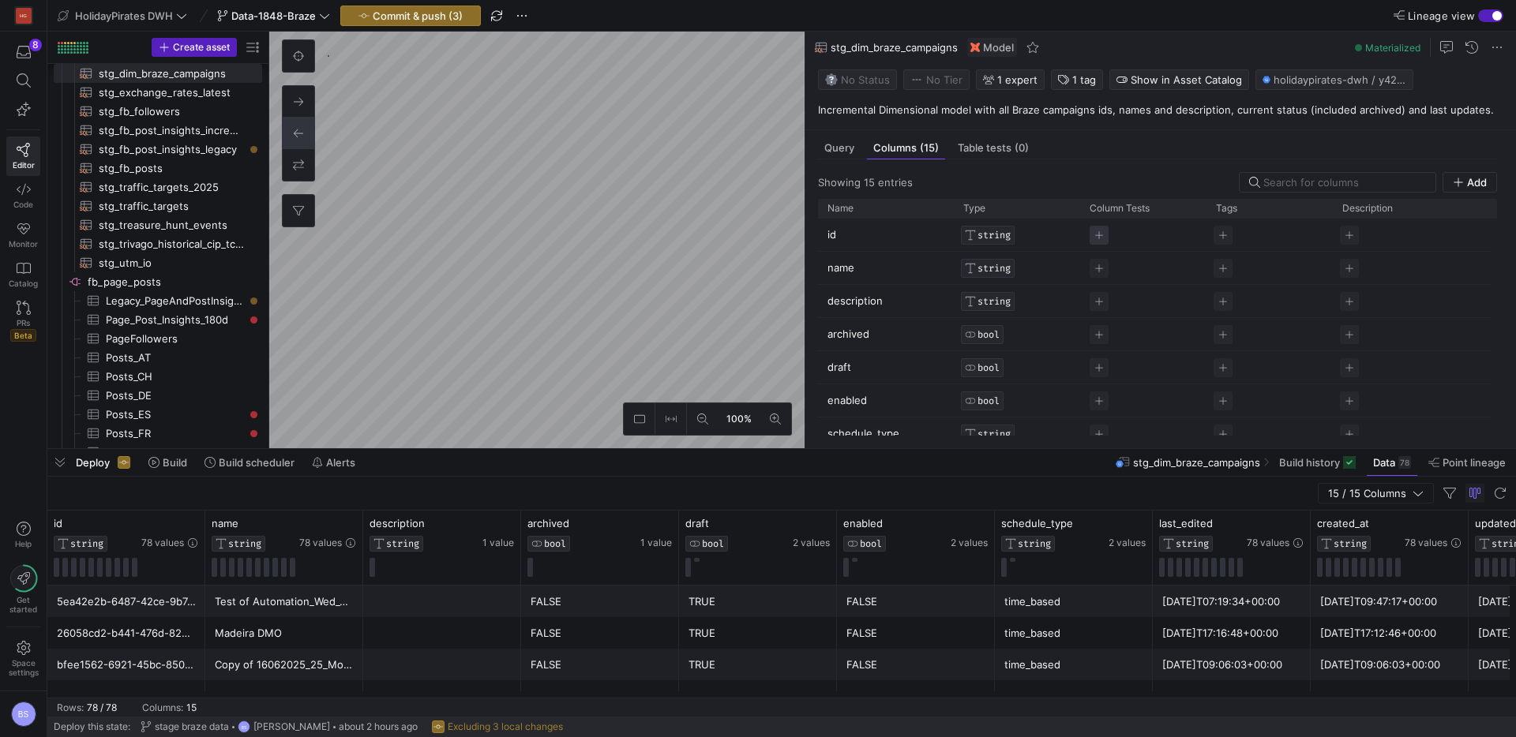
click at [1105, 235] on span "Press SPACE to select this row." at bounding box center [1098, 235] width 19 height 19
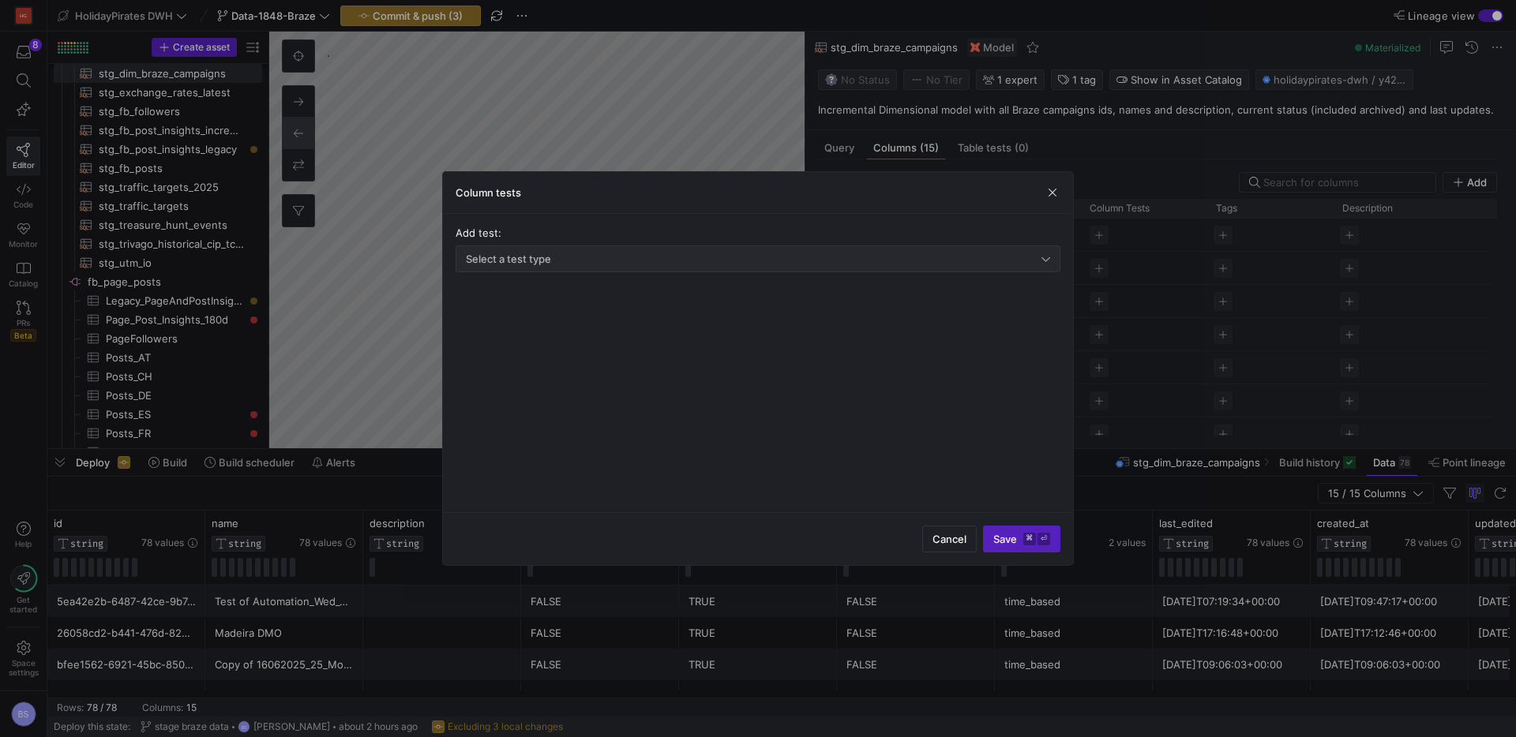
click at [665, 269] on div "Select a test type" at bounding box center [758, 259] width 605 height 27
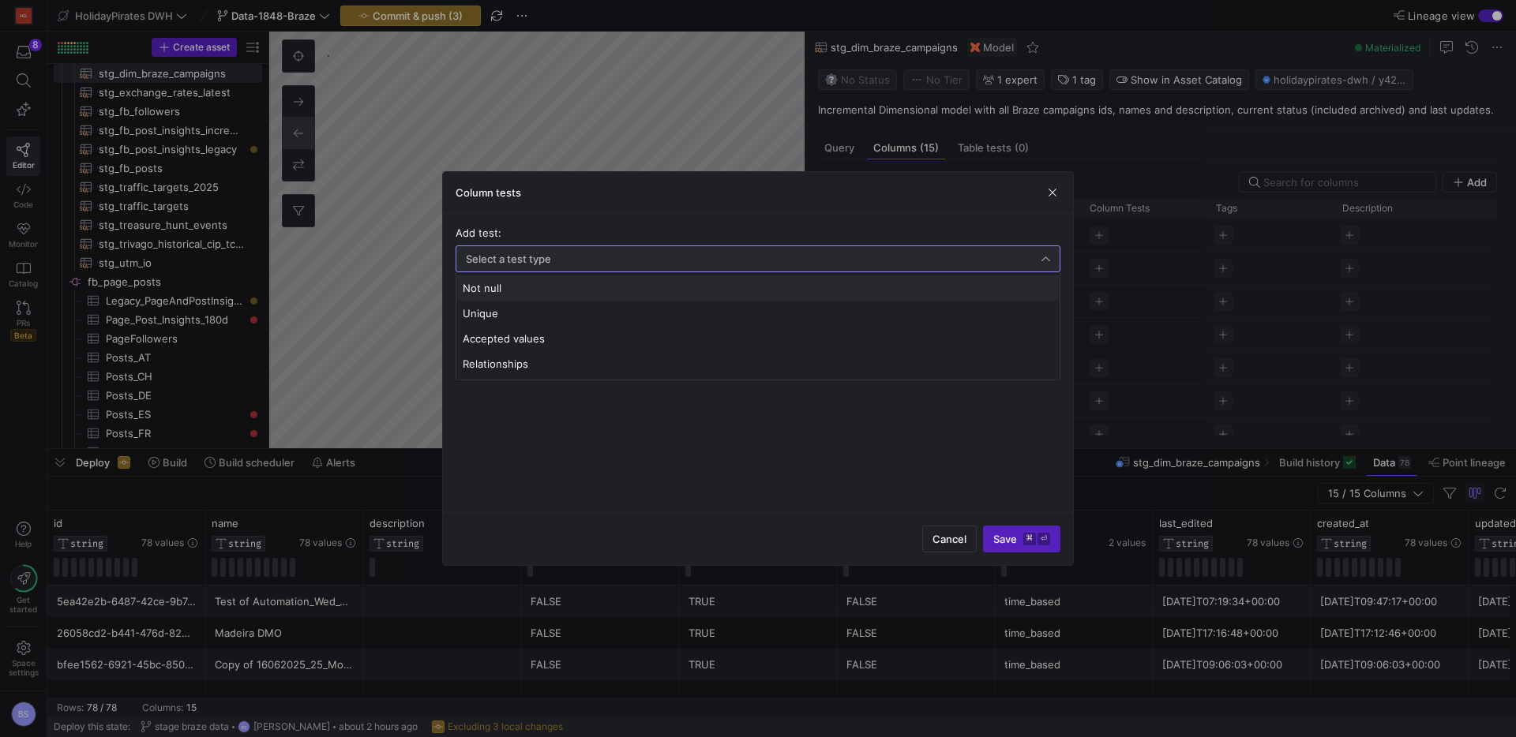
click at [628, 289] on span "Not null" at bounding box center [758, 288] width 591 height 13
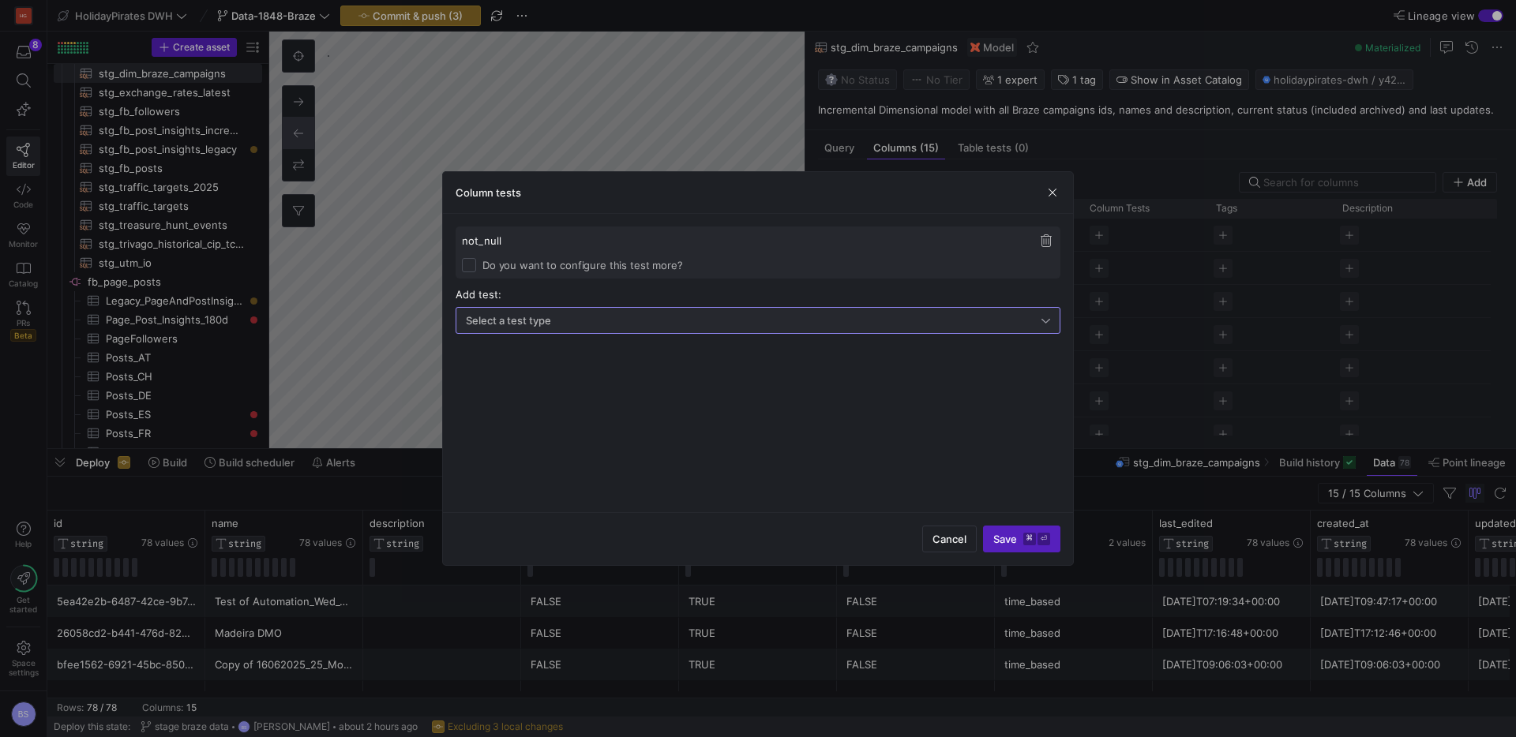
click at [718, 314] on div "Select a test type" at bounding box center [754, 320] width 576 height 13
drag, startPoint x: 625, startPoint y: 349, endPoint x: 631, endPoint y: 343, distance: 8.4
click at [625, 348] on span "Unique" at bounding box center [758, 349] width 591 height 13
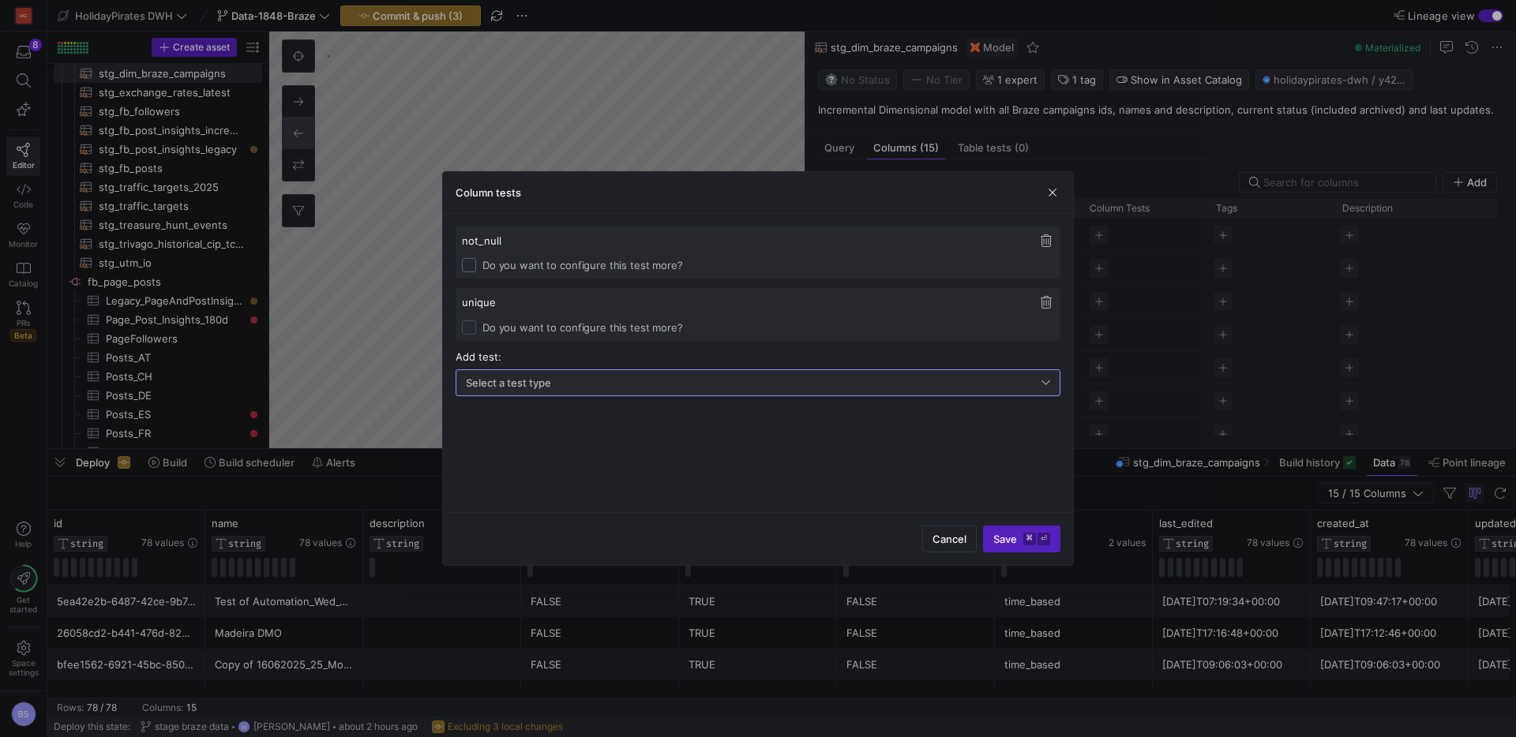
click at [474, 266] on input "Do you want to configure this test more?" at bounding box center [469, 265] width 14 height 14
checkbox input "true"
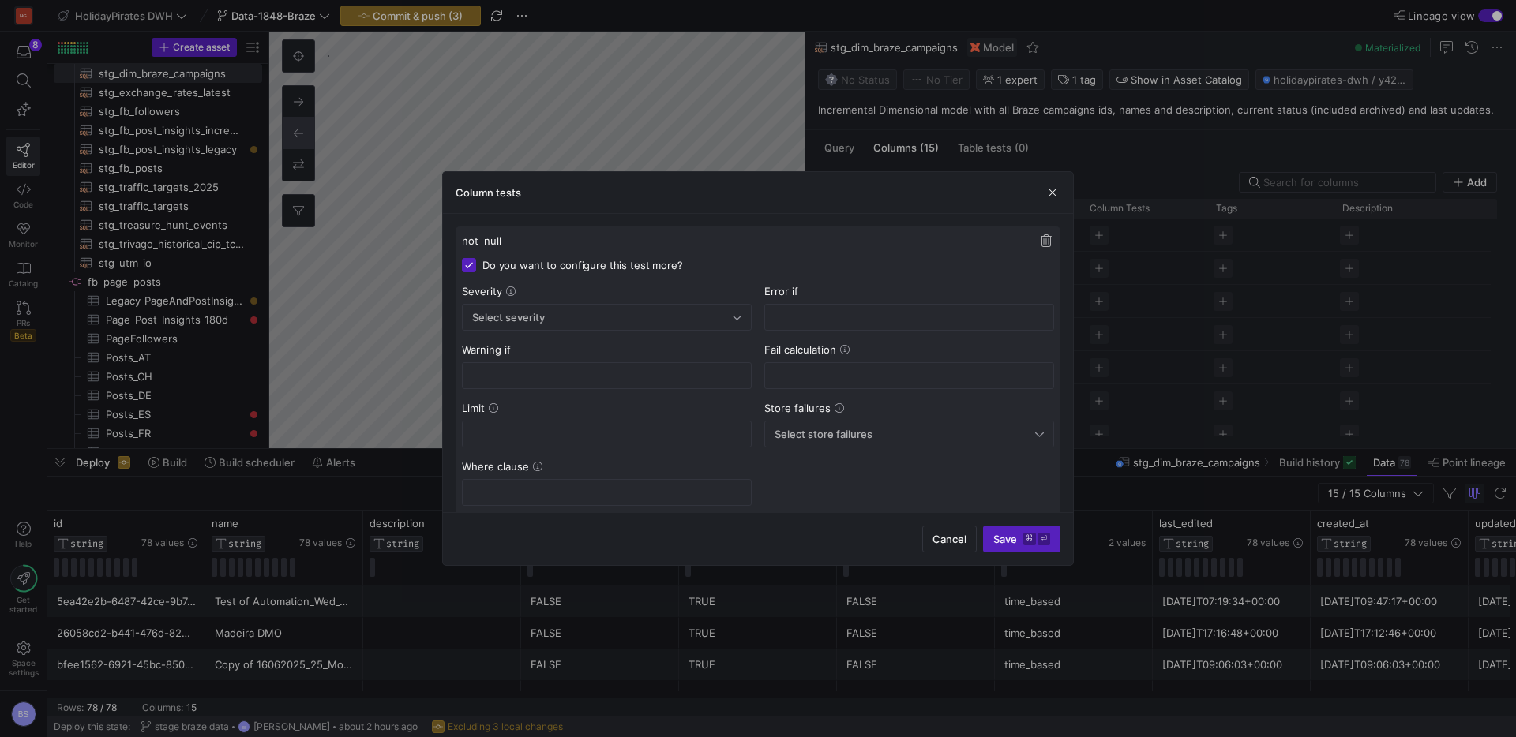
click at [527, 331] on div "Severity Select severity Error if Warning if Fail calculation Limit Store failu…" at bounding box center [758, 395] width 592 height 221
click at [531, 321] on span "Select severity" at bounding box center [508, 317] width 73 height 13
drag, startPoint x: 523, startPoint y: 351, endPoint x: 510, endPoint y: 347, distance: 13.8
click at [518, 349] on span "Error" at bounding box center [607, 346] width 276 height 13
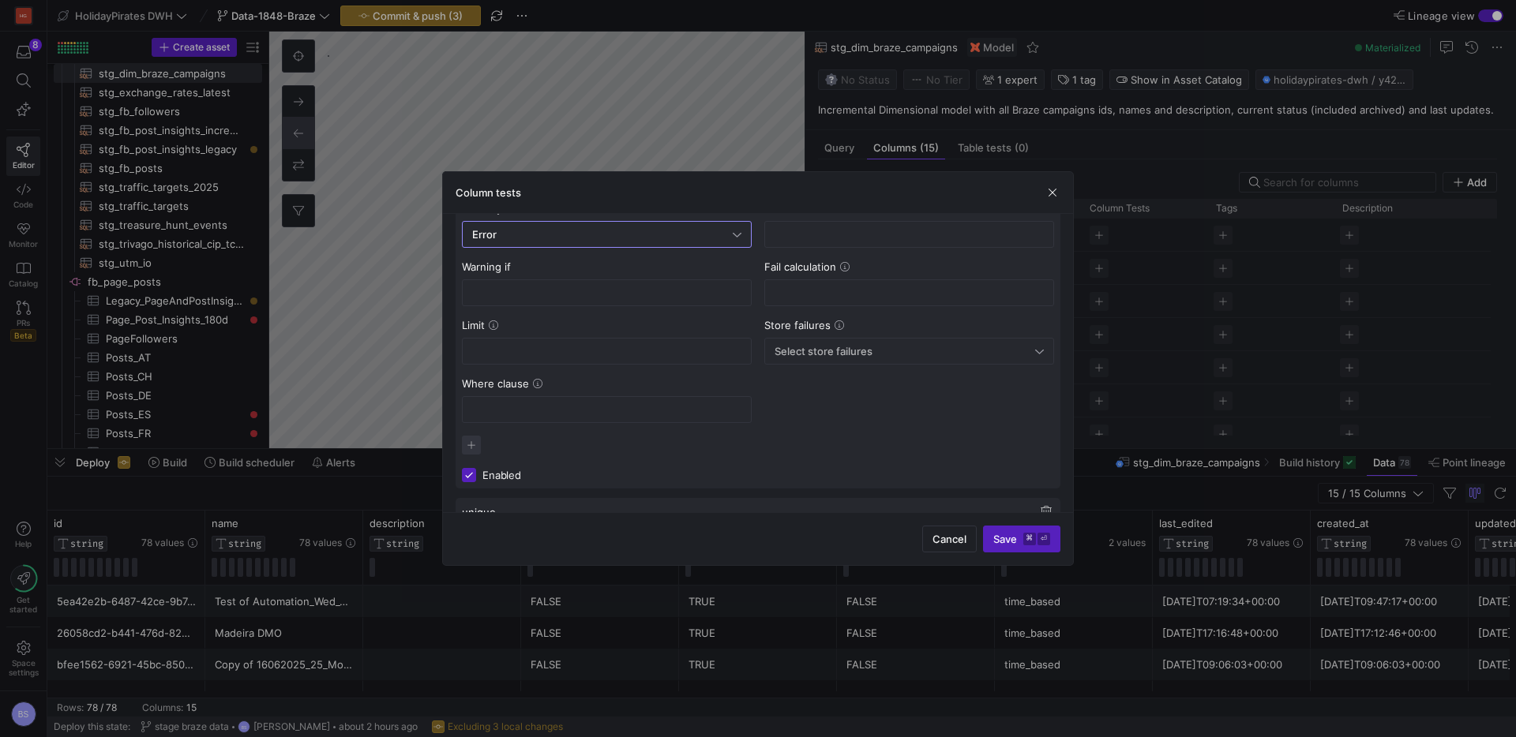
scroll to position [189, 0]
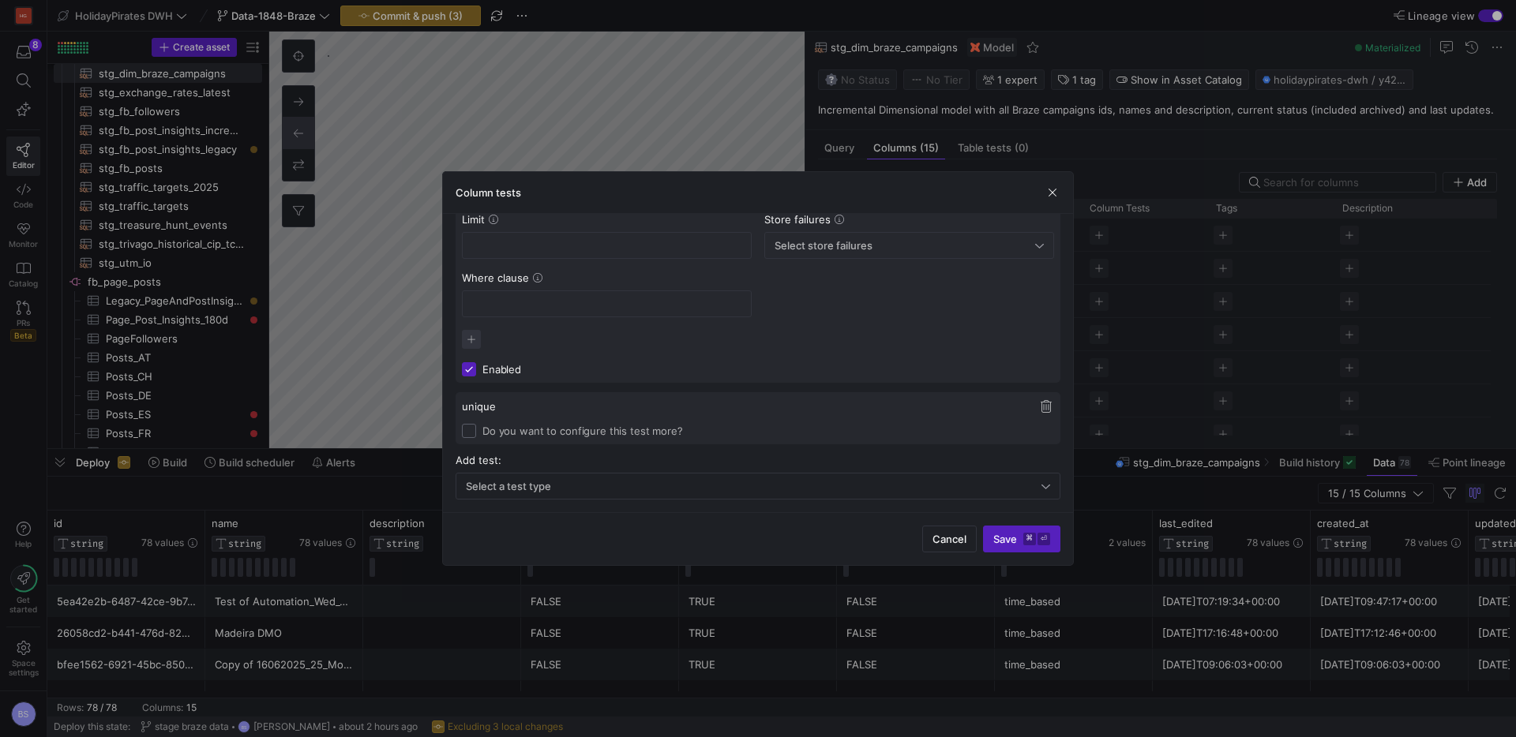
click at [468, 429] on input "Do you want to configure this test more?" at bounding box center [469, 431] width 14 height 14
checkbox input "true"
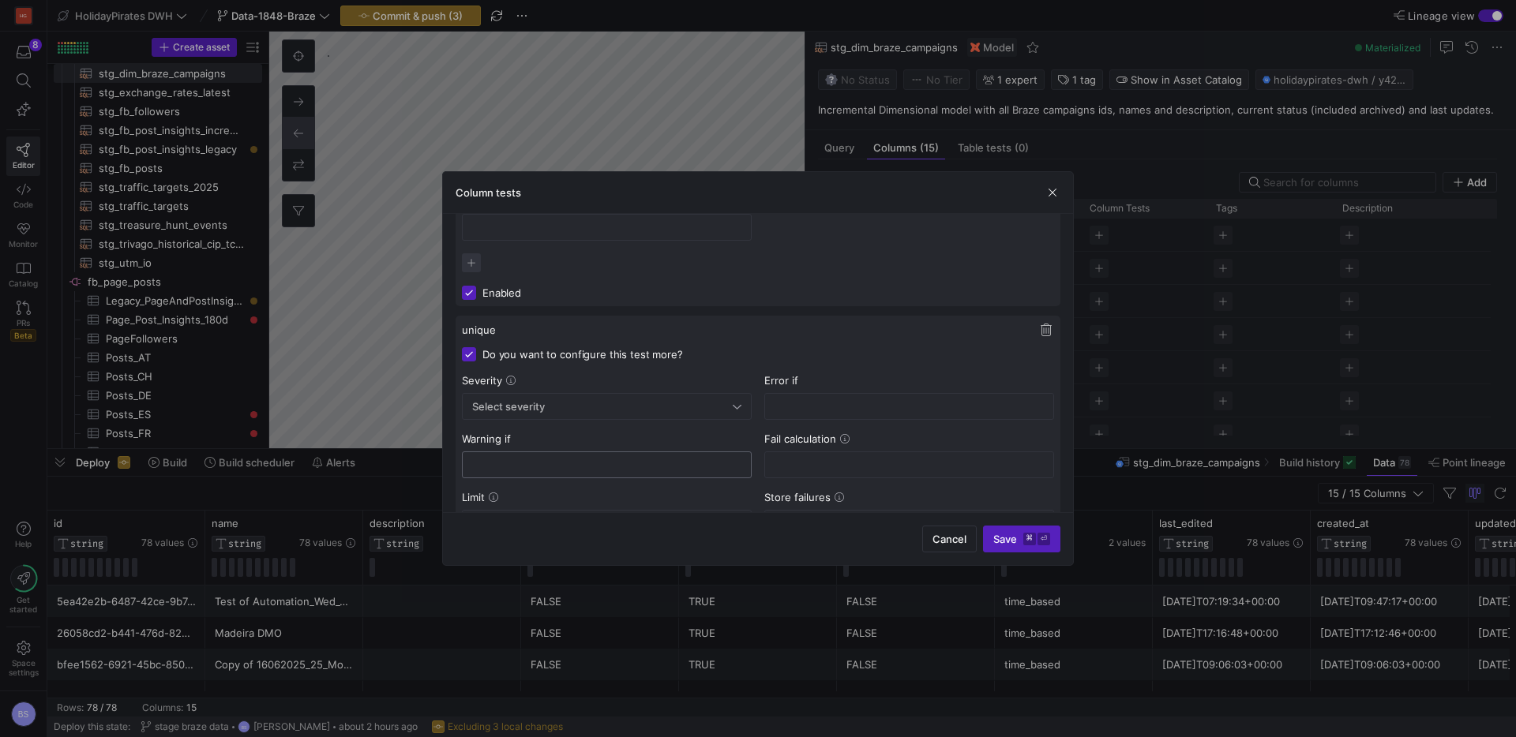
scroll to position [317, 0]
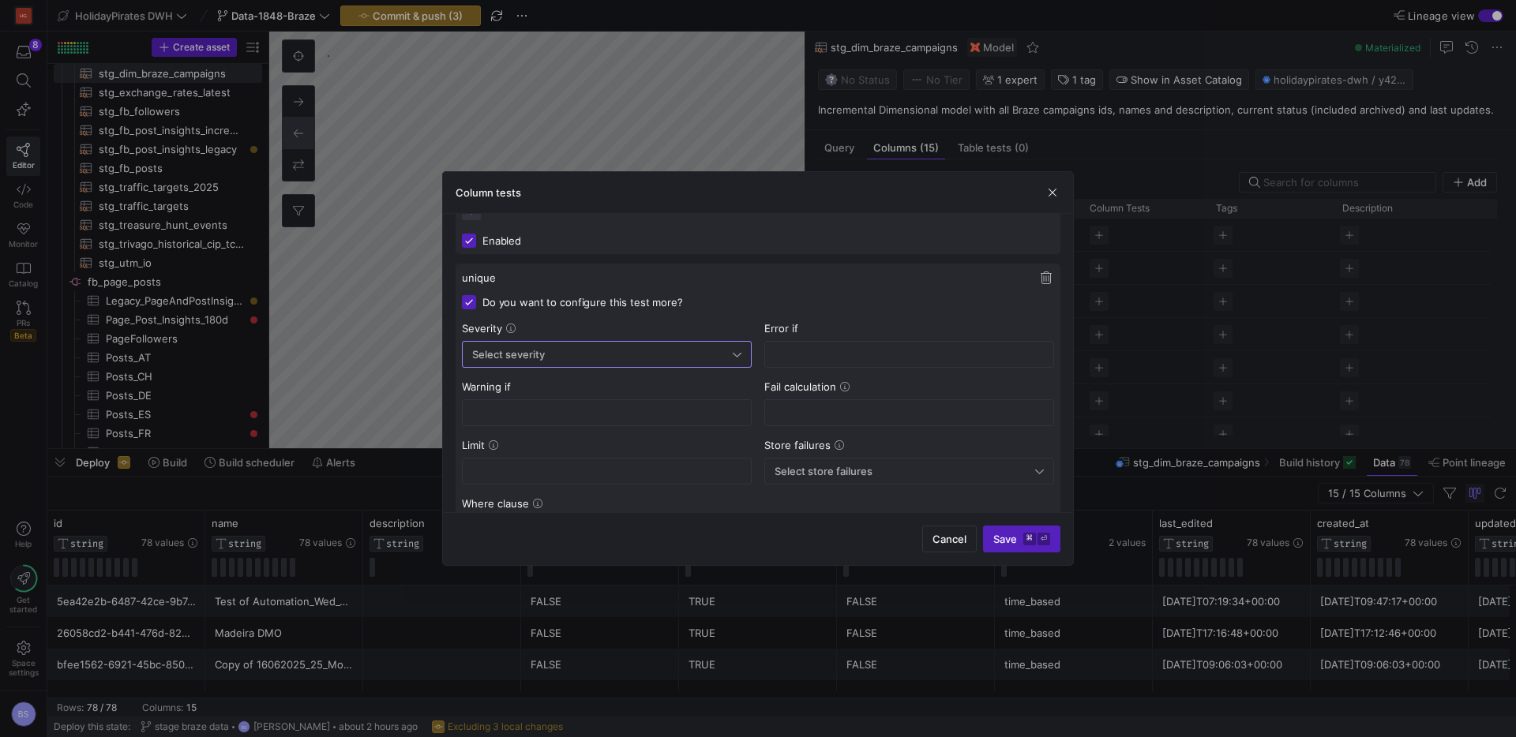
click at [557, 353] on div "Select severity" at bounding box center [602, 354] width 261 height 13
click at [549, 391] on mat-option "Error" at bounding box center [607, 383] width 288 height 25
click at [1024, 531] on span "submit" at bounding box center [1022, 539] width 76 height 25
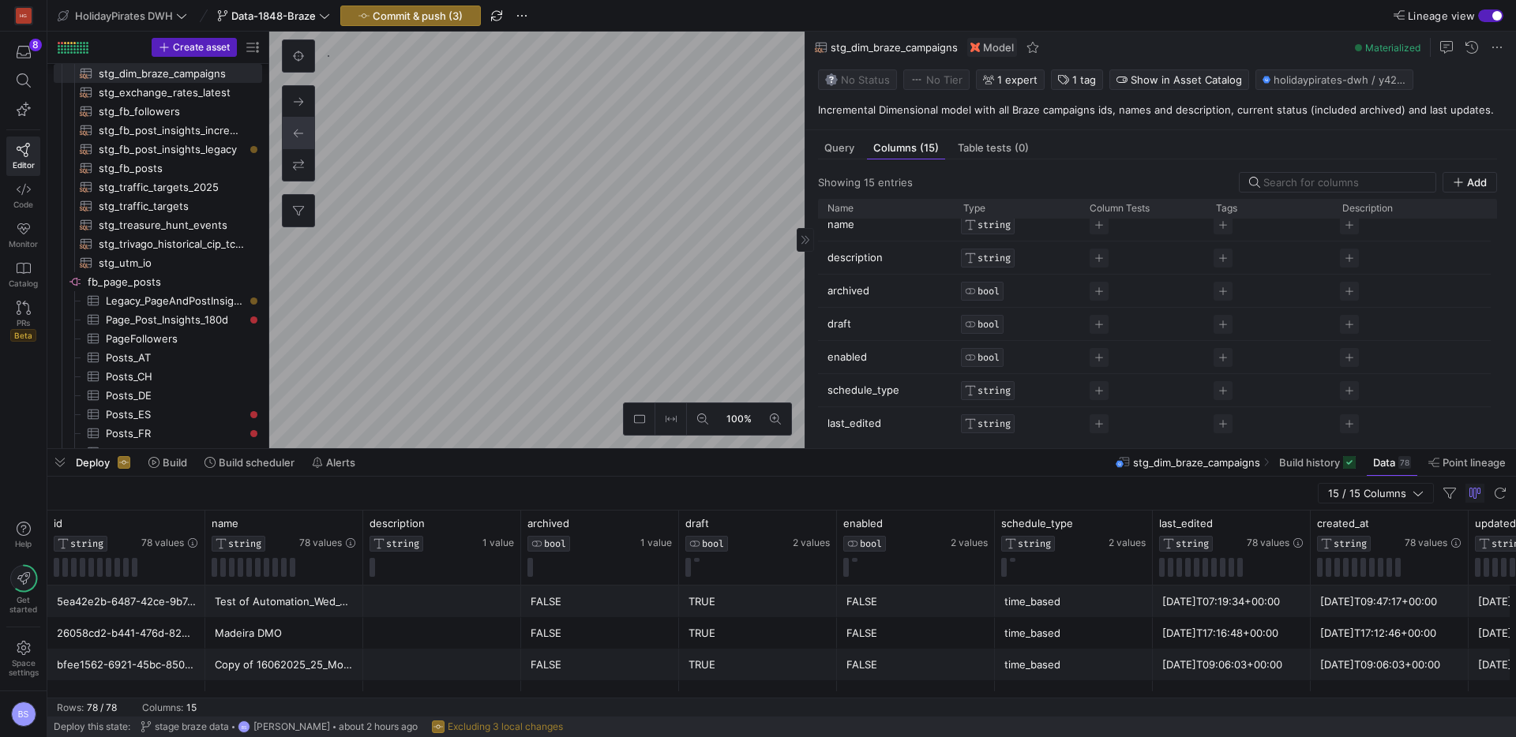
scroll to position [70, 0]
click at [1096, 361] on span "Press SPACE to select this row." at bounding box center [1098, 356] width 19 height 19
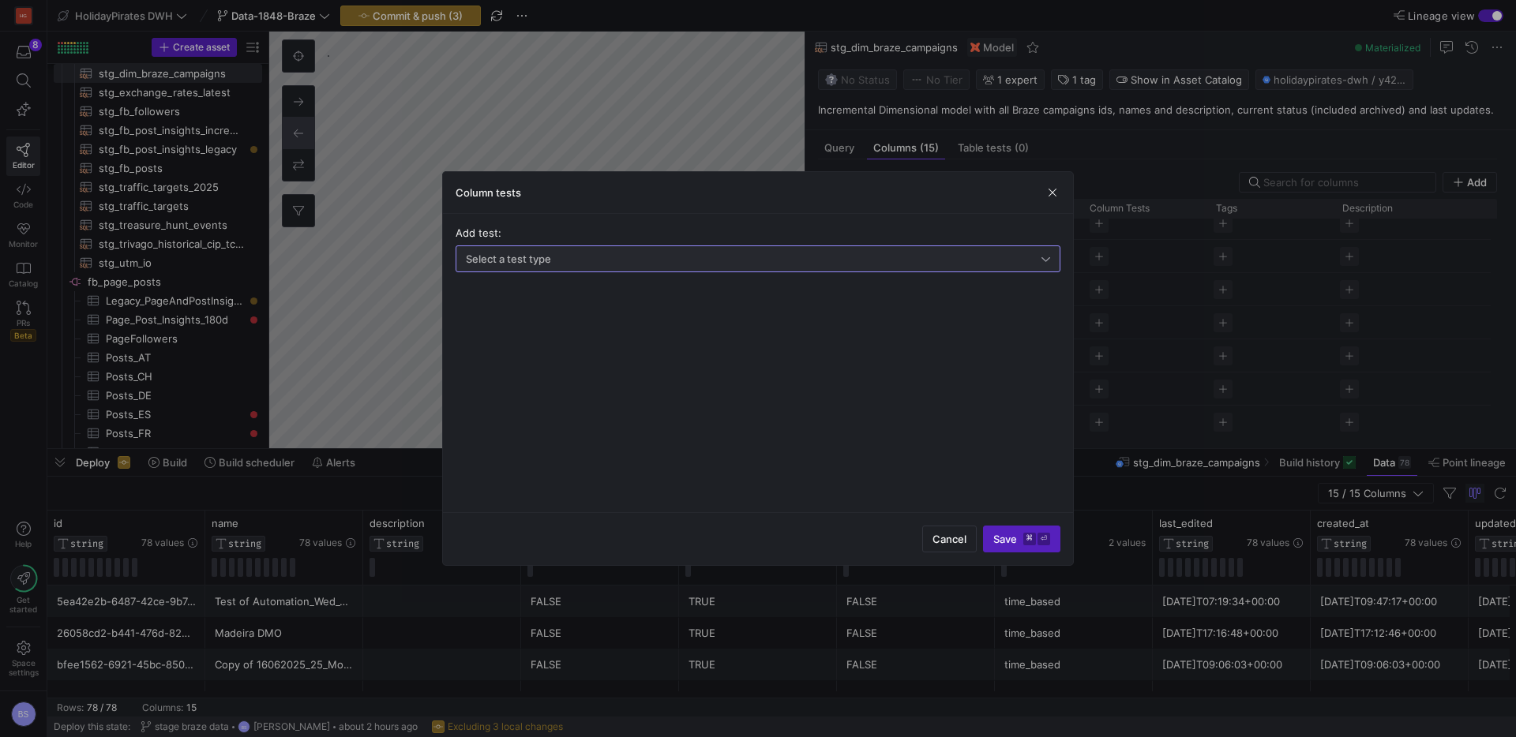
click at [836, 255] on div "Select a test type" at bounding box center [754, 259] width 576 height 13
click at [668, 293] on span "Not null" at bounding box center [758, 288] width 591 height 13
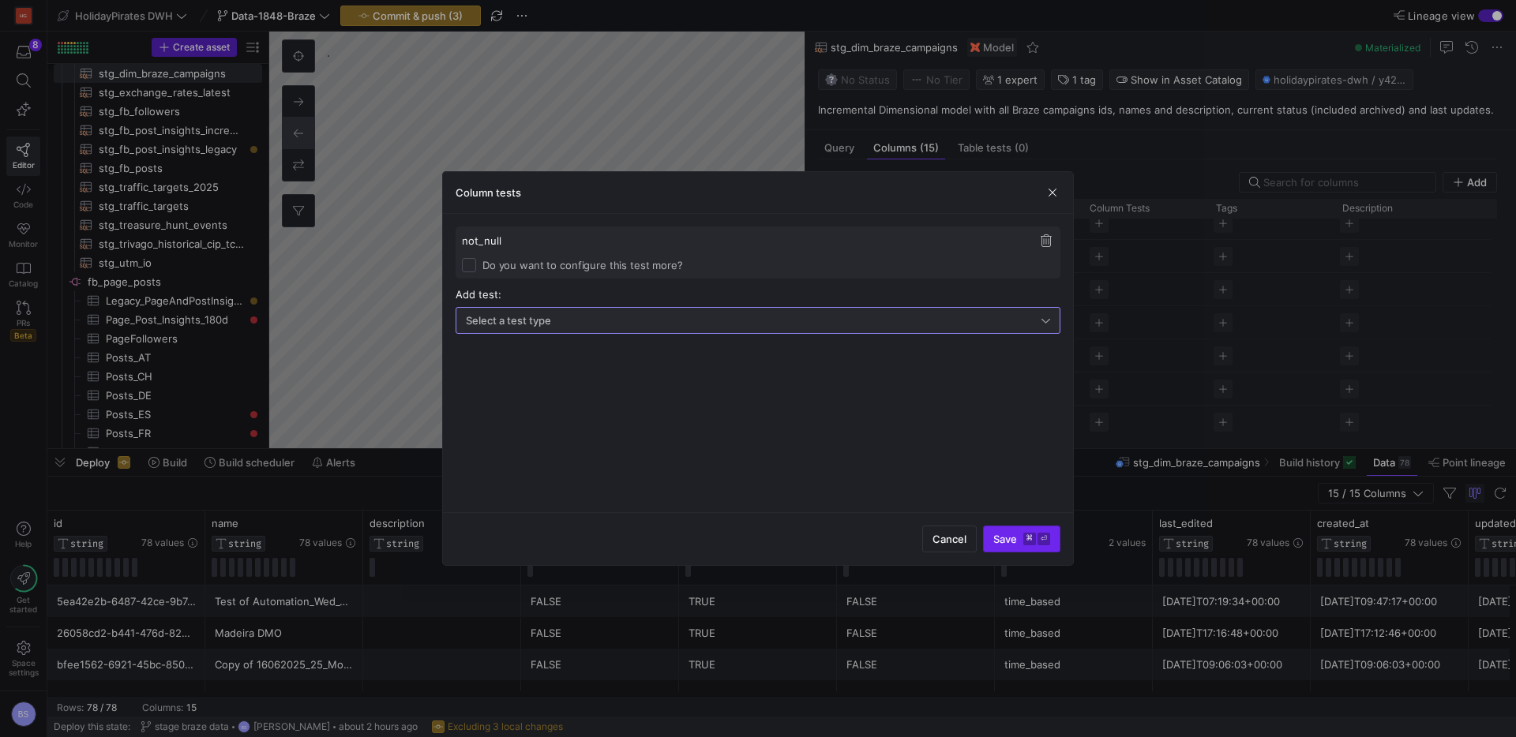
click at [1023, 543] on kbd "⌘" at bounding box center [1029, 539] width 13 height 13
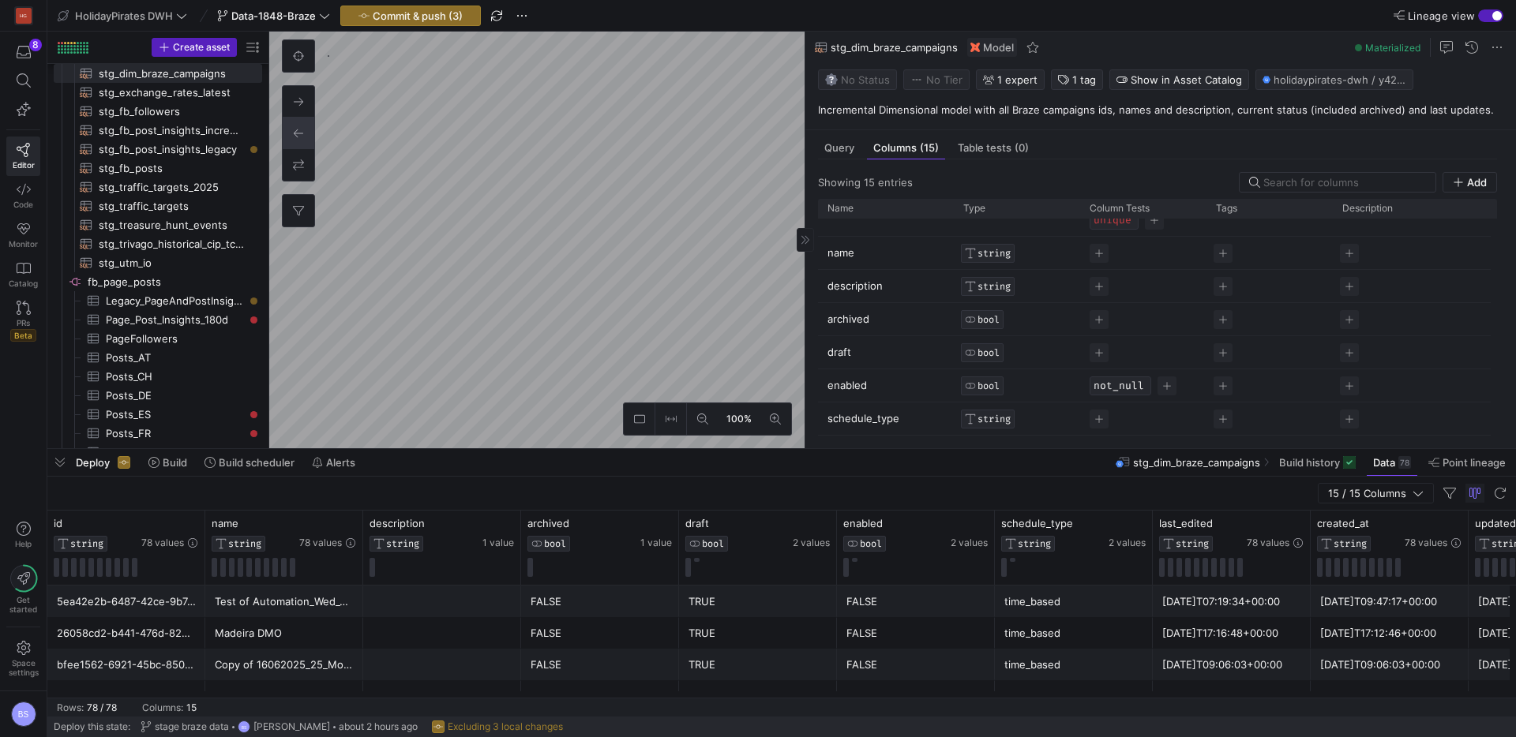
scroll to position [46, 0]
click at [1105, 354] on span "Press SPACE to select this row." at bounding box center [1098, 347] width 19 height 19
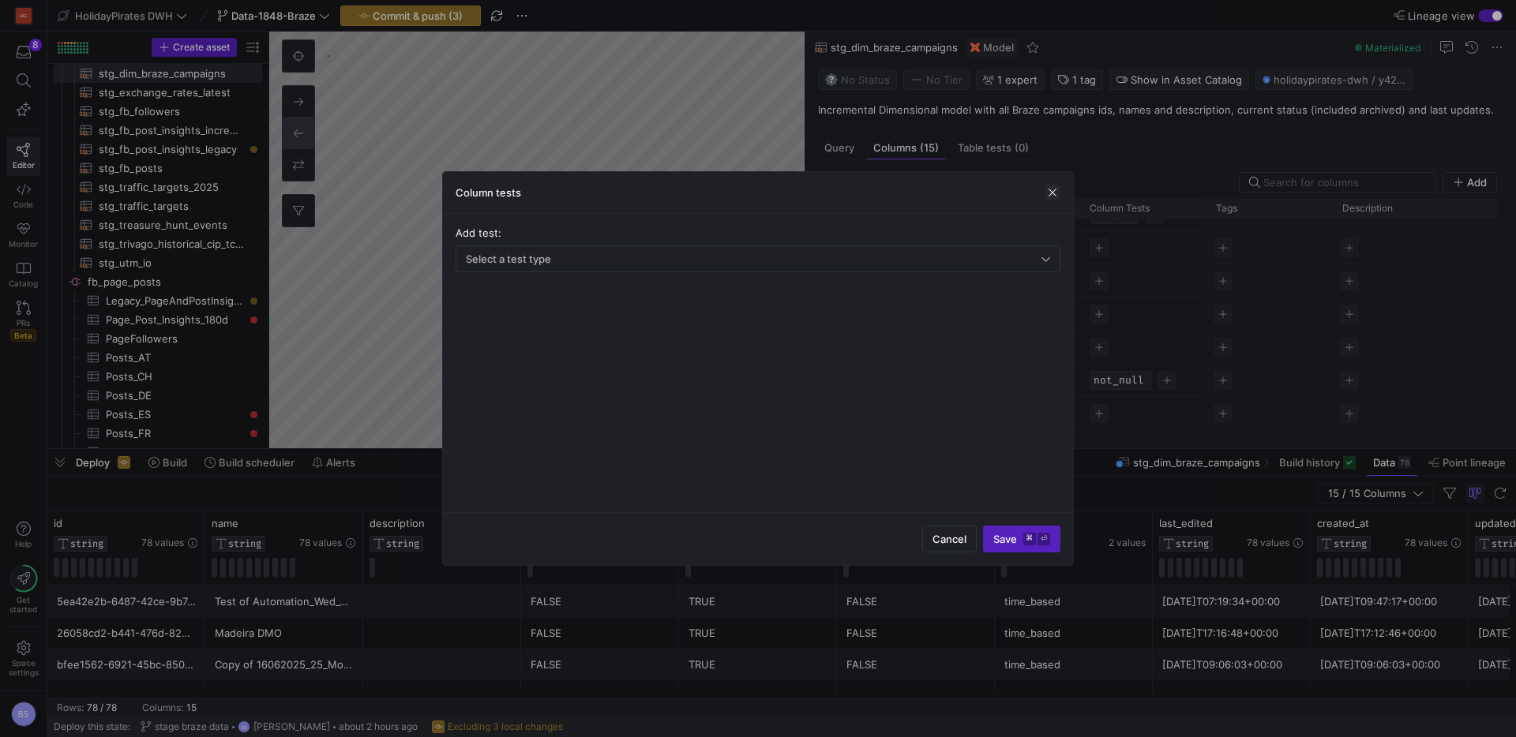
click at [1054, 189] on span "button" at bounding box center [1052, 193] width 16 height 16
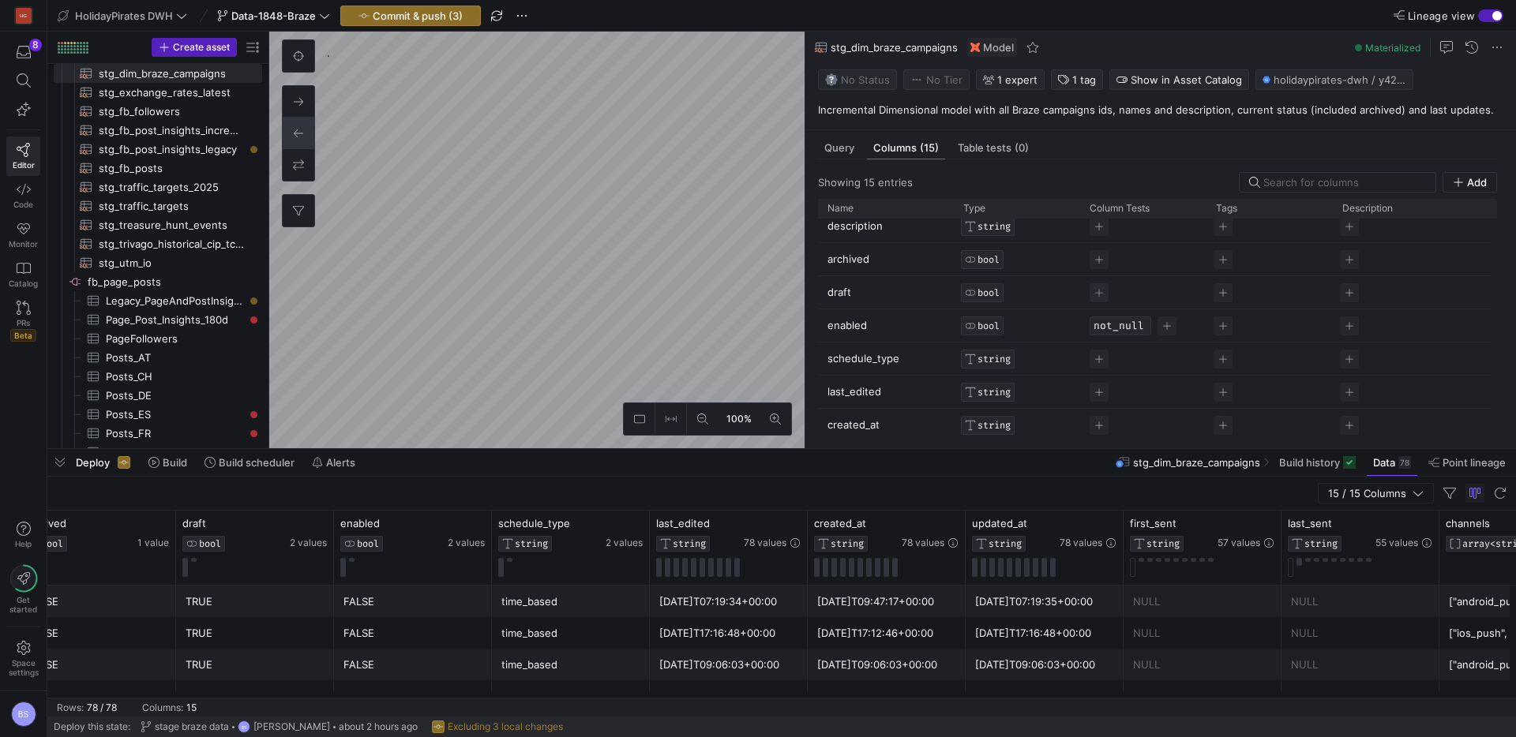
scroll to position [0, 0]
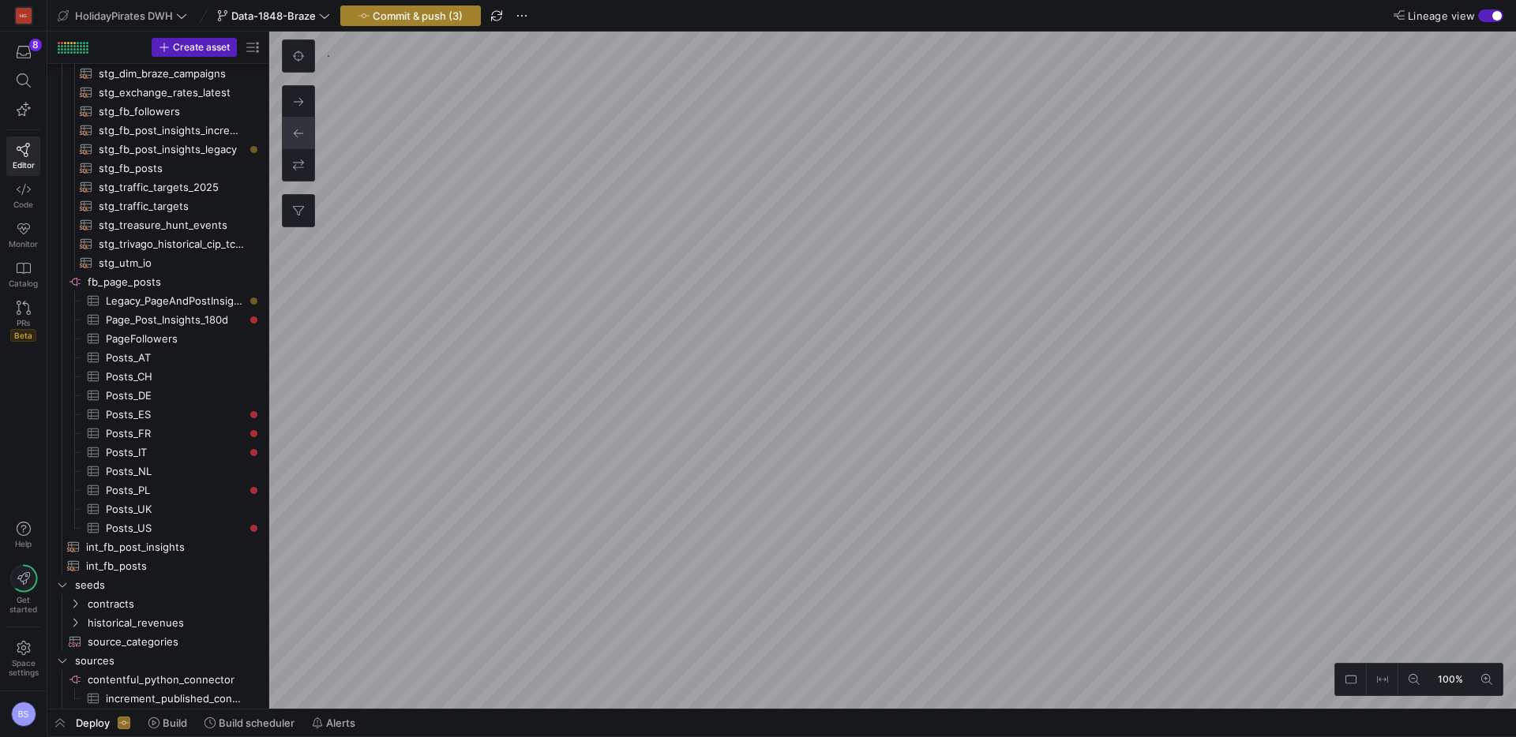
click at [437, 17] on span "Commit & push (3)" at bounding box center [418, 15] width 90 height 13
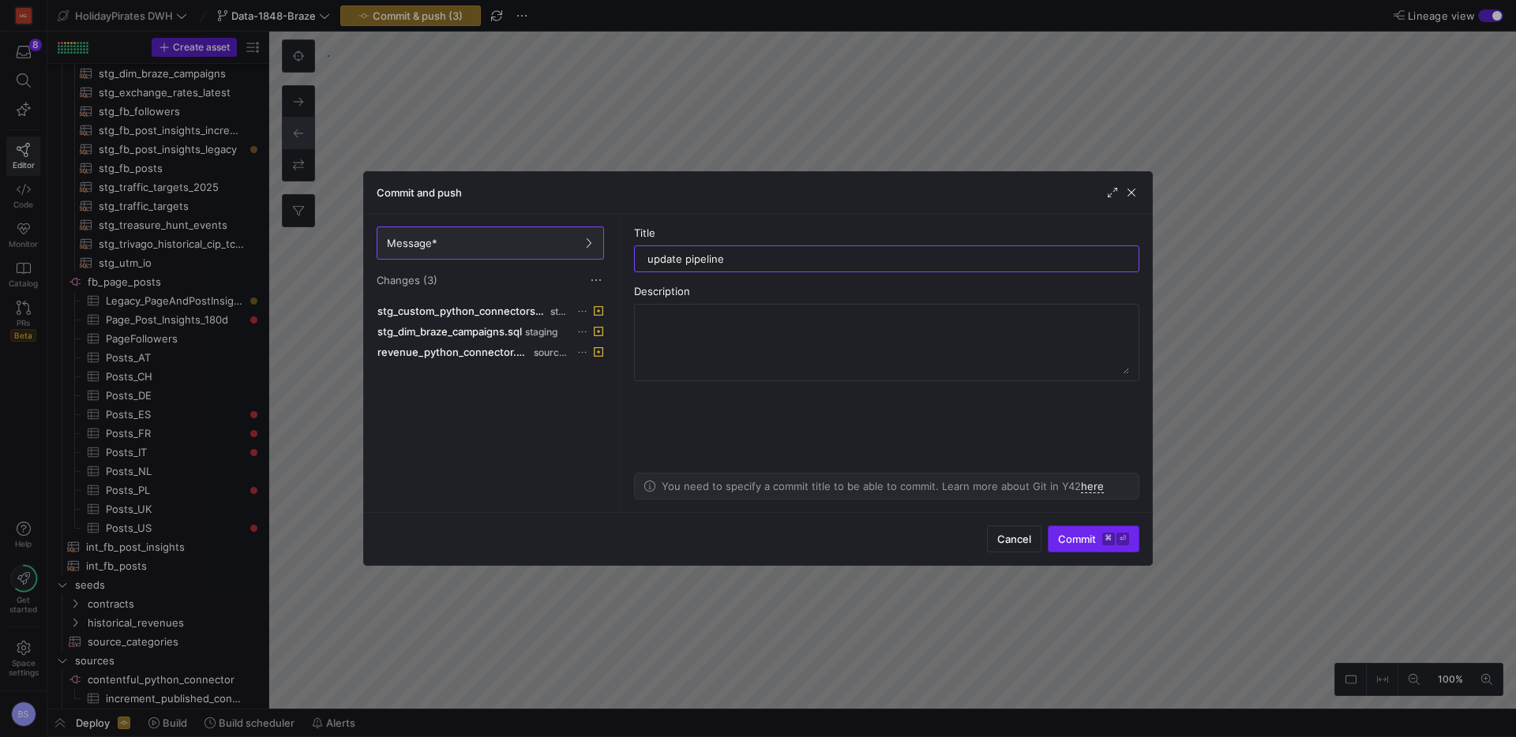
type input "update pipeline"
click at [1073, 549] on span "submit" at bounding box center [1093, 539] width 90 height 25
